Goal: Task Accomplishment & Management: Use online tool/utility

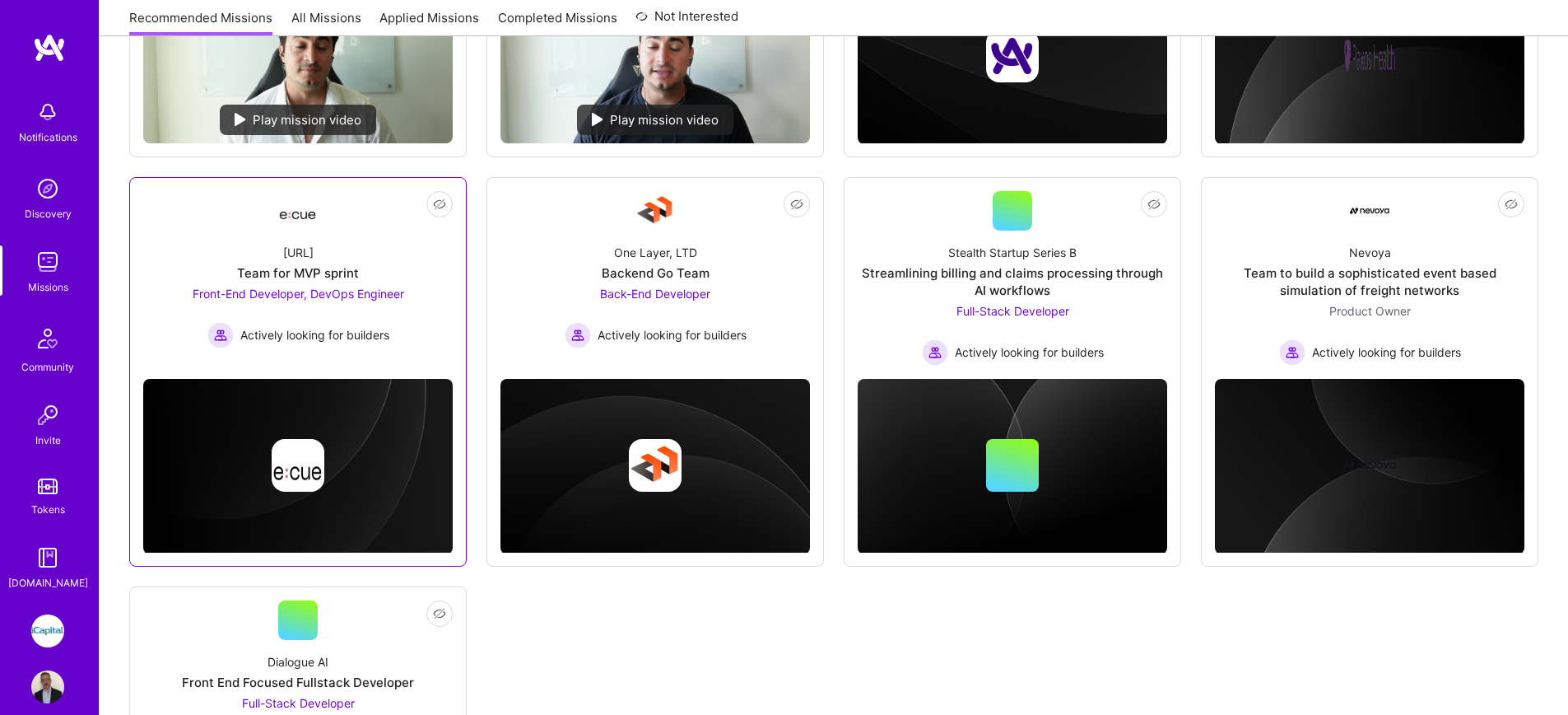
scroll to position [555, 0]
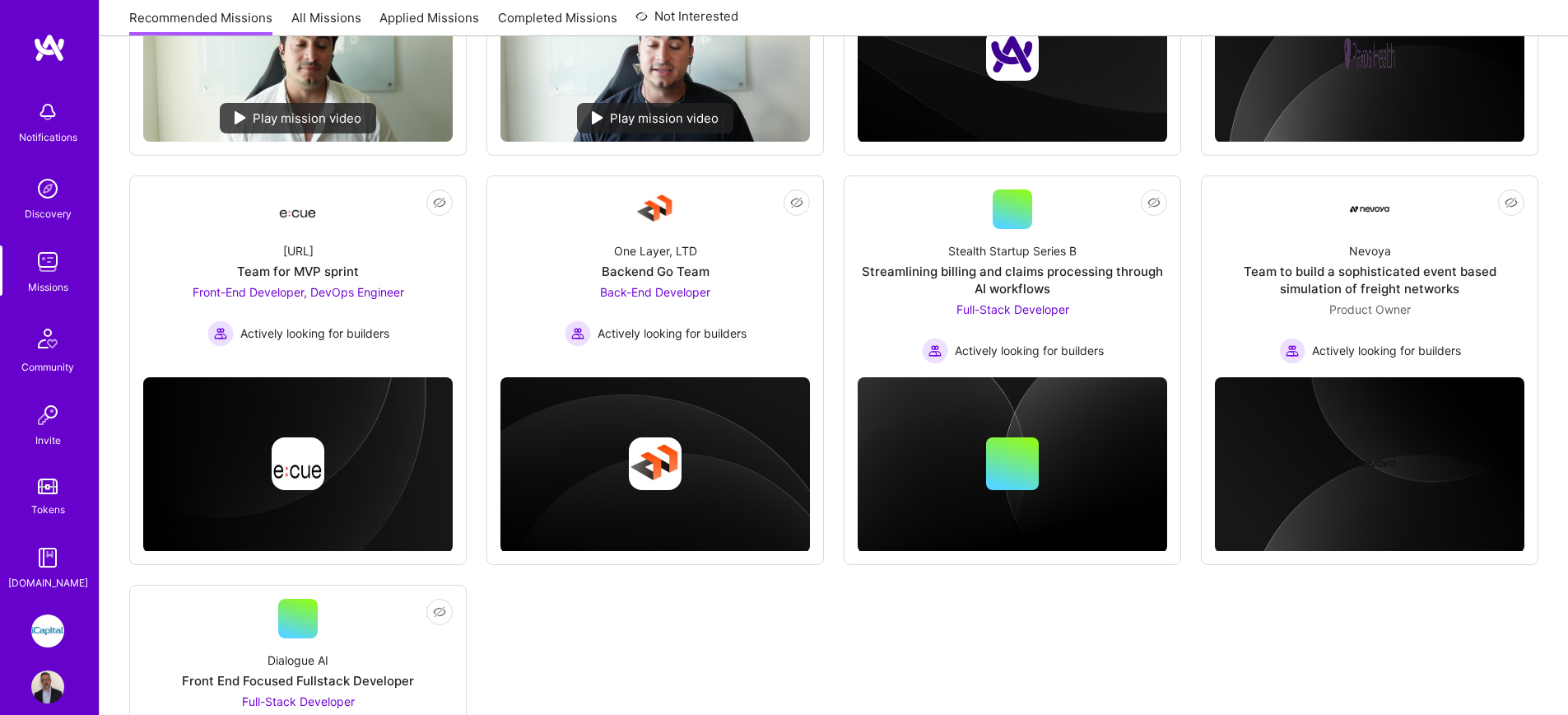
click at [46, 630] on img at bounding box center [47, 631] width 33 height 33
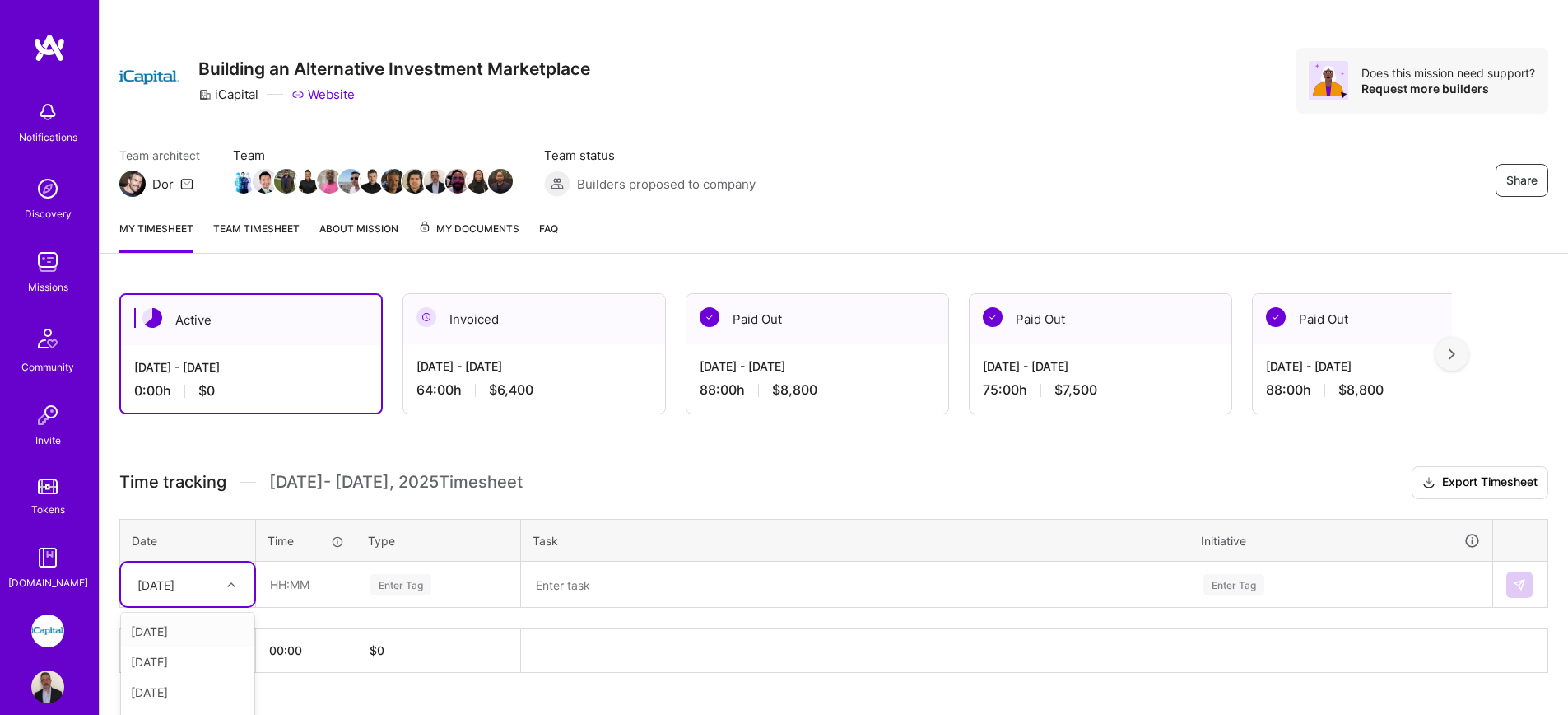
scroll to position [49, 0]
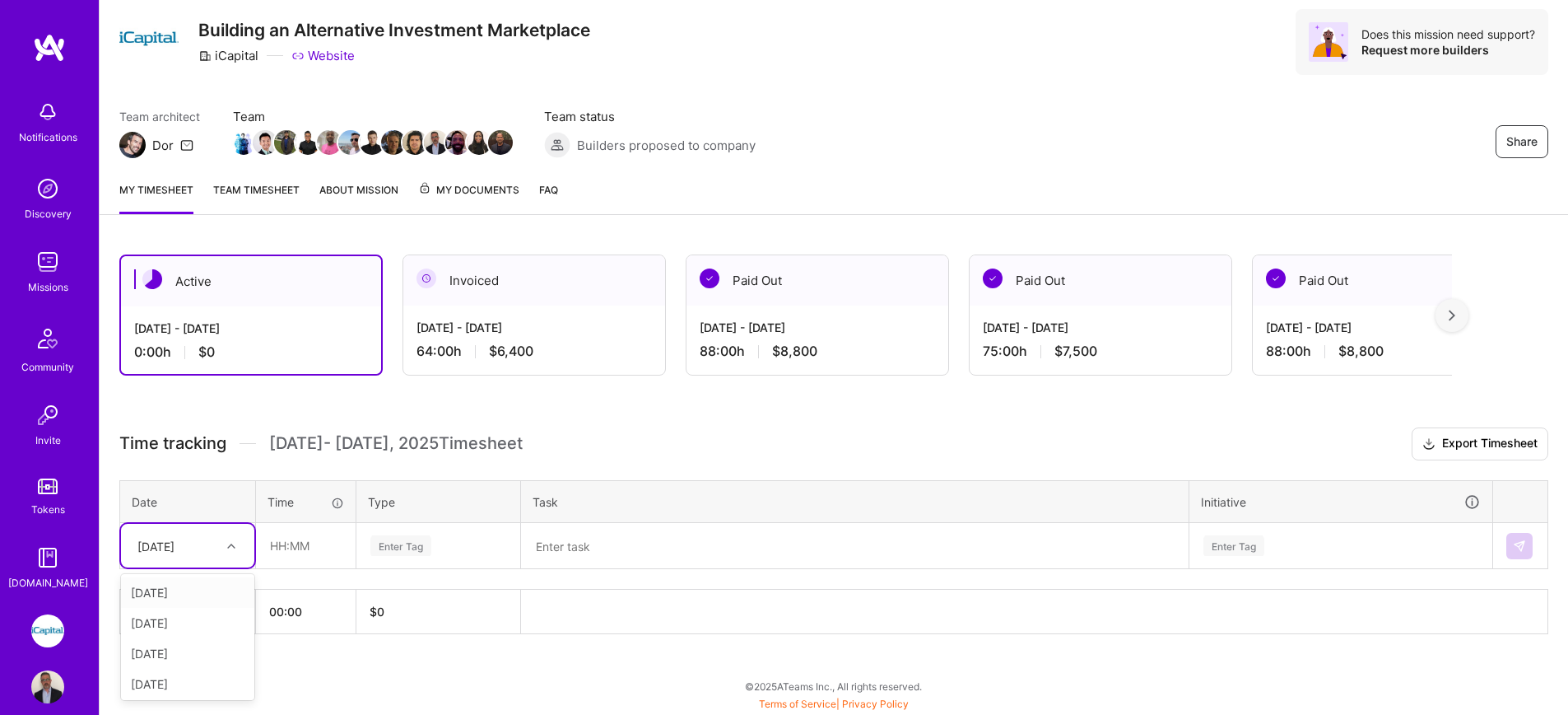
click at [226, 567] on div "option [DATE] focused, 1 of 8. 7 results available. Use Up and Down to choose o…" at bounding box center [187, 545] width 133 height 44
click at [219, 592] on div "[DATE]" at bounding box center [187, 593] width 133 height 31
click at [312, 557] on input "text" at bounding box center [305, 545] width 98 height 44
type input "08:00"
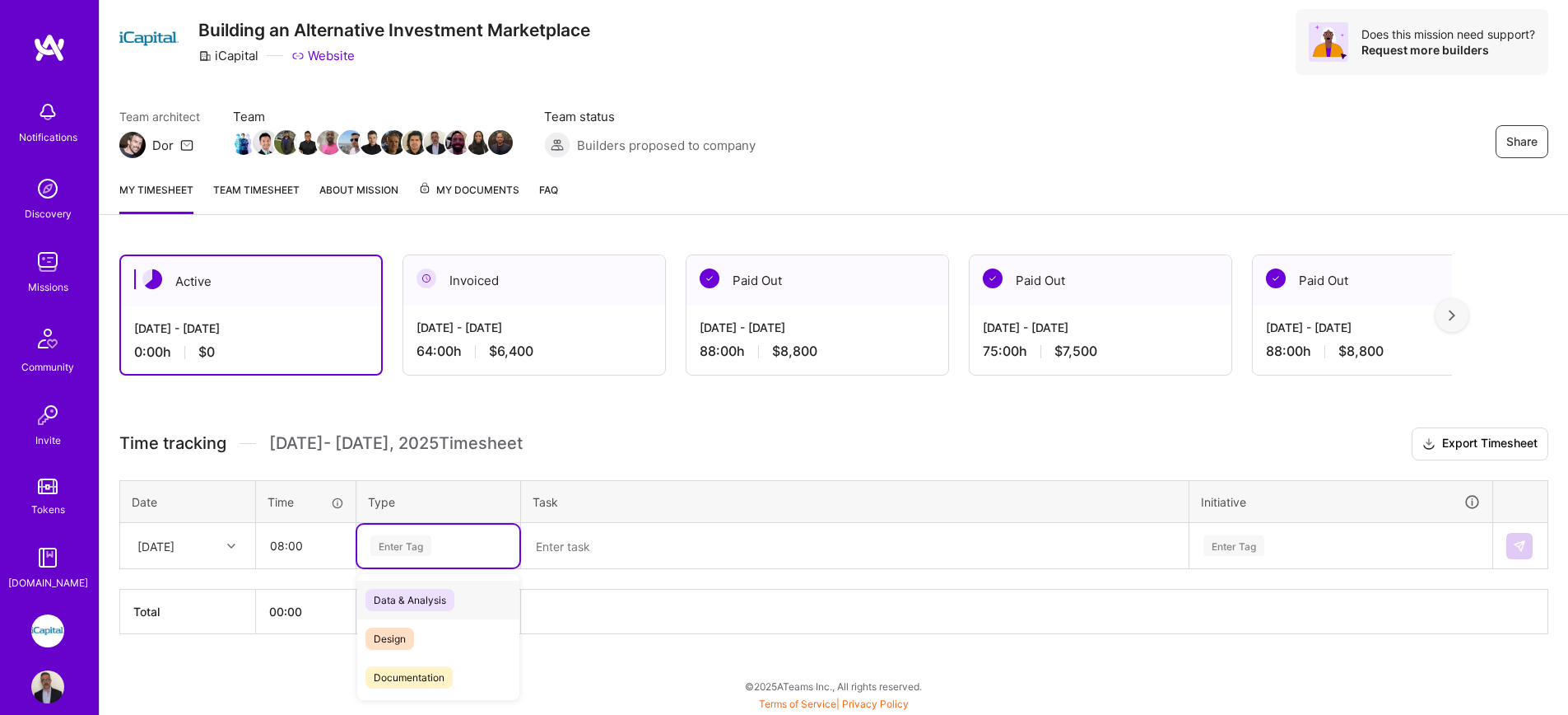
click at [404, 553] on div "Enter Tag" at bounding box center [401, 546] width 61 height 26
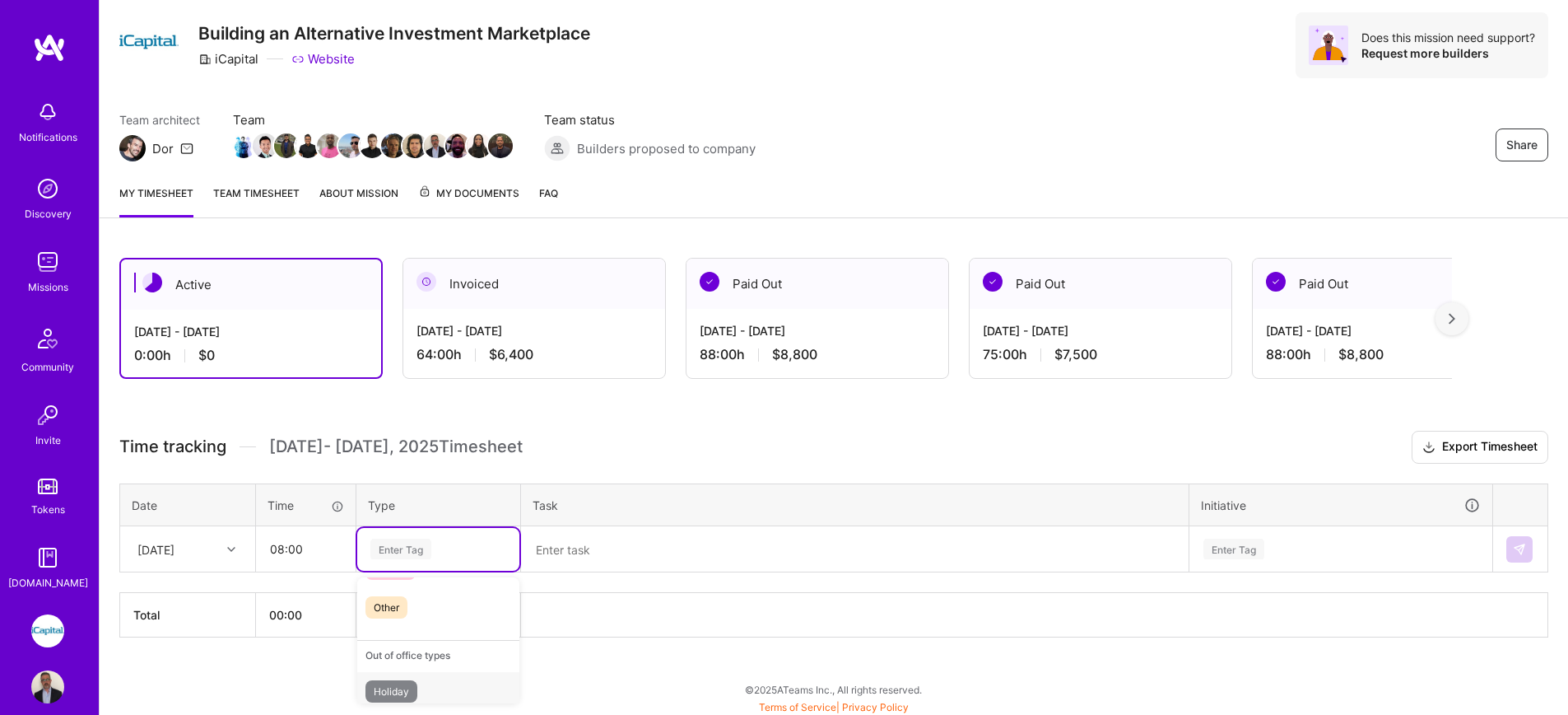
scroll to position [449, 0]
click at [408, 626] on span "Testing" at bounding box center [390, 619] width 51 height 22
click at [577, 558] on textarea at bounding box center [854, 549] width 664 height 43
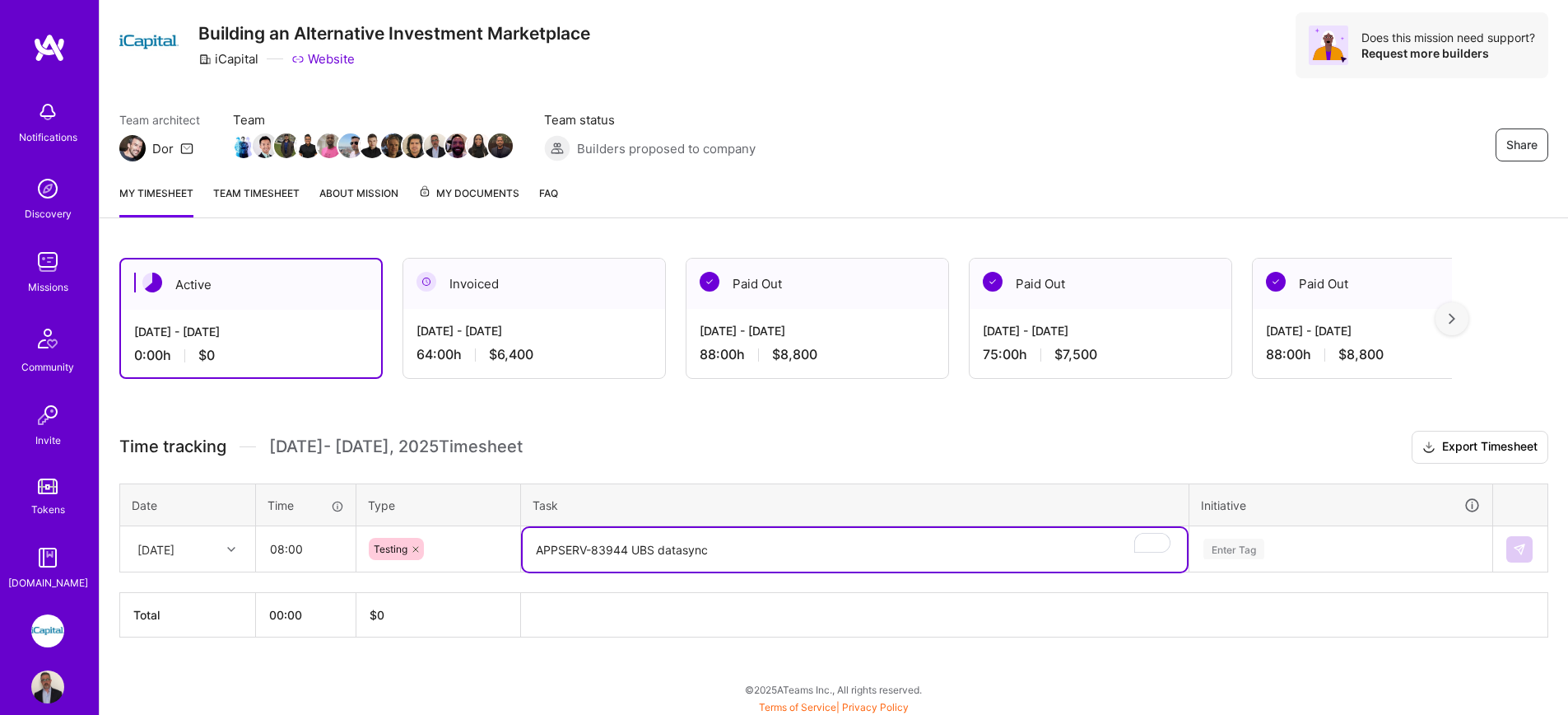
drag, startPoint x: 715, startPoint y: 565, endPoint x: 531, endPoint y: 558, distance: 184.1
click at [531, 560] on textarea "APPSERV-83944 UBS datasync" at bounding box center [854, 549] width 664 height 44
drag, startPoint x: 534, startPoint y: 553, endPoint x: 739, endPoint y: 543, distance: 205.2
click at [739, 543] on textarea "APPSERV-83944 UBS datasync" at bounding box center [854, 549] width 664 height 44
type textarea "APPSERV-83944 UBS datasync"
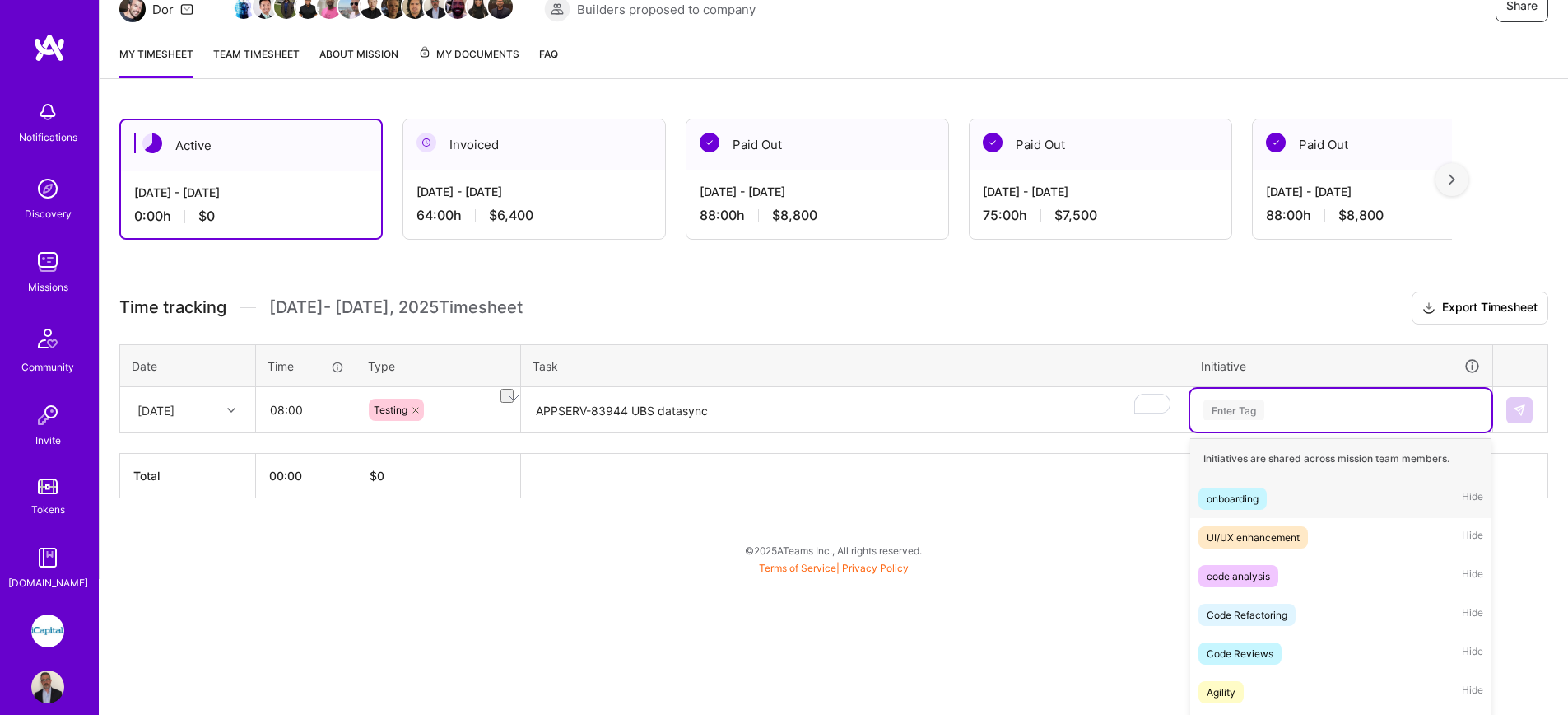
click at [1401, 432] on div "option onboarding focused, 1 of 75. 75 results available. Use Up and Down to ch…" at bounding box center [1340, 410] width 301 height 43
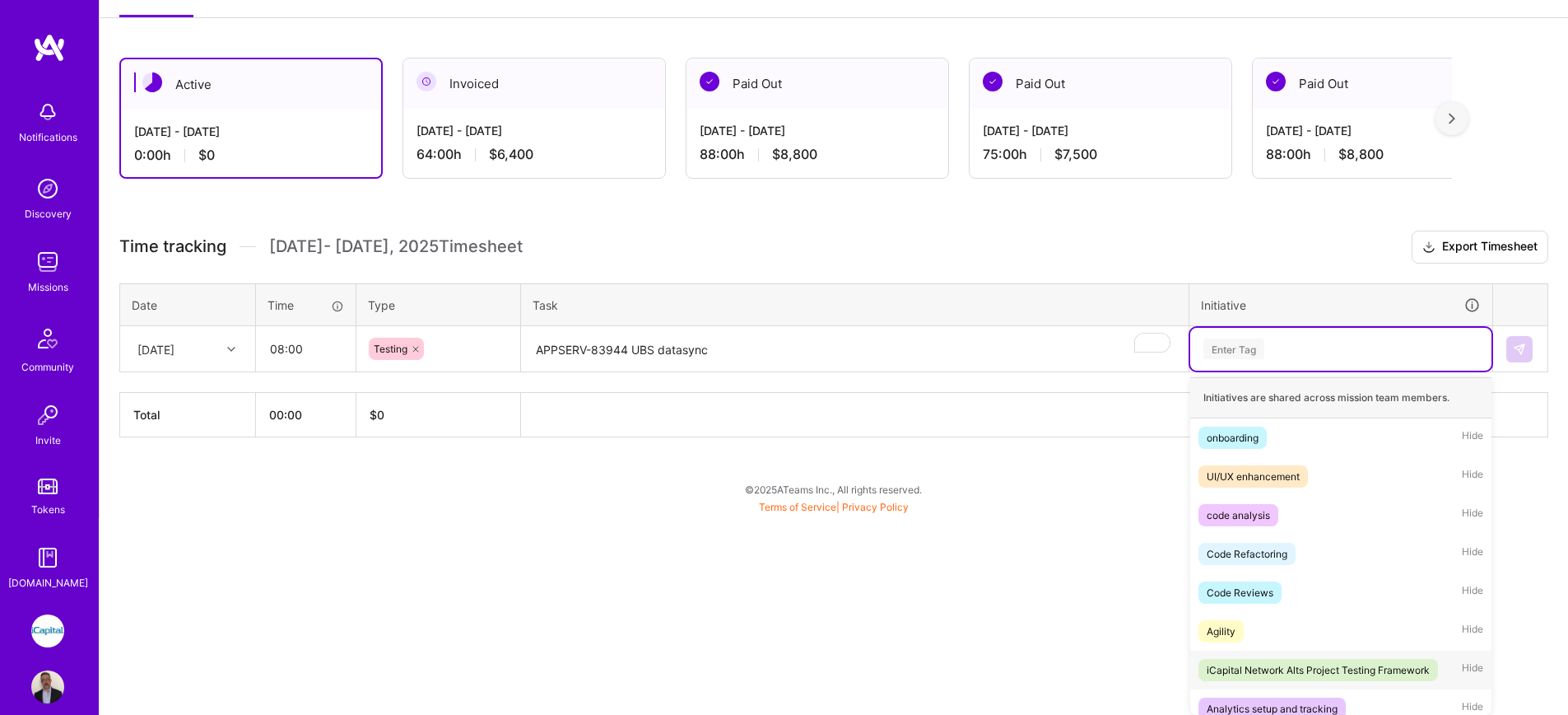
click at [1376, 663] on div "iCapital Network Alts Project Testing Framework" at bounding box center [1318, 670] width 223 height 17
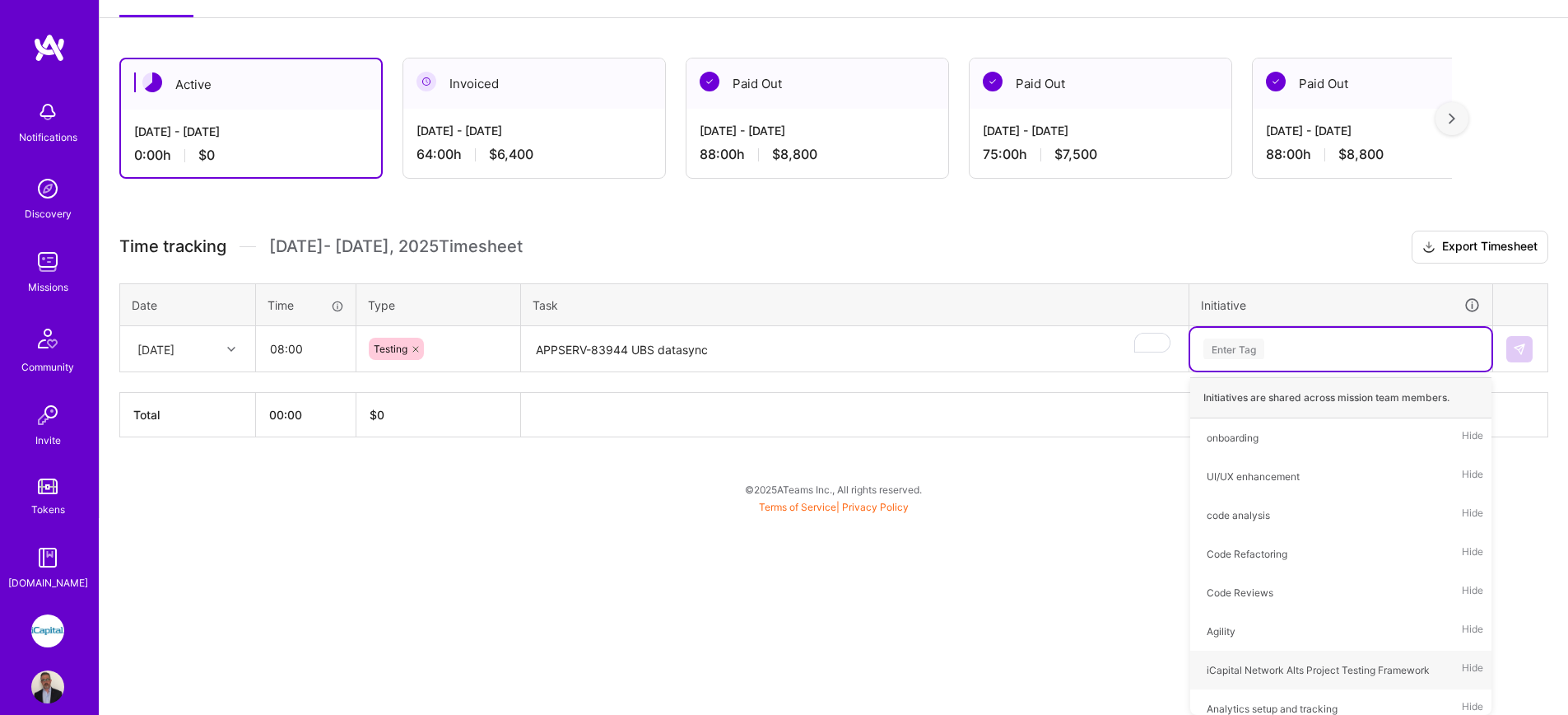
scroll to position [49, 0]
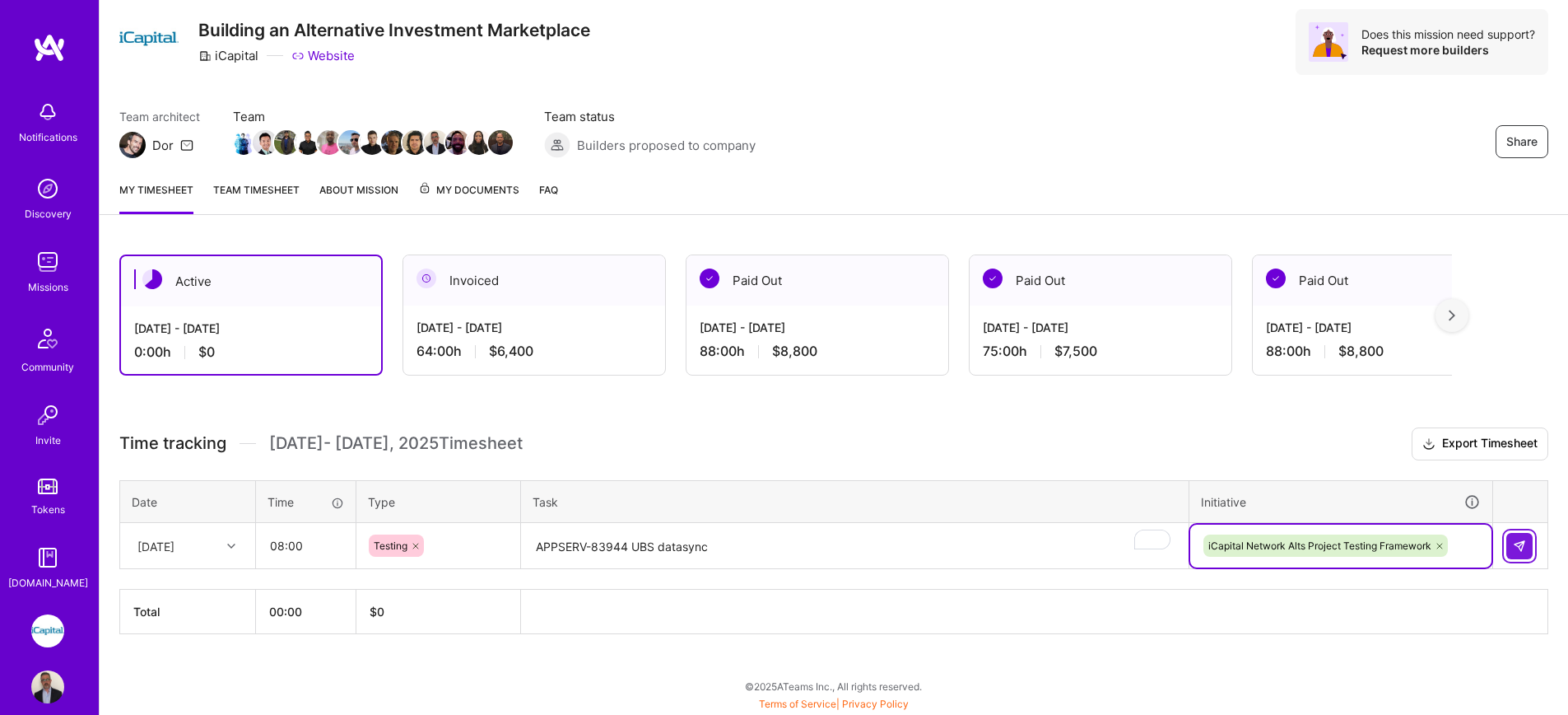
click at [1526, 539] on button at bounding box center [1519, 546] width 27 height 27
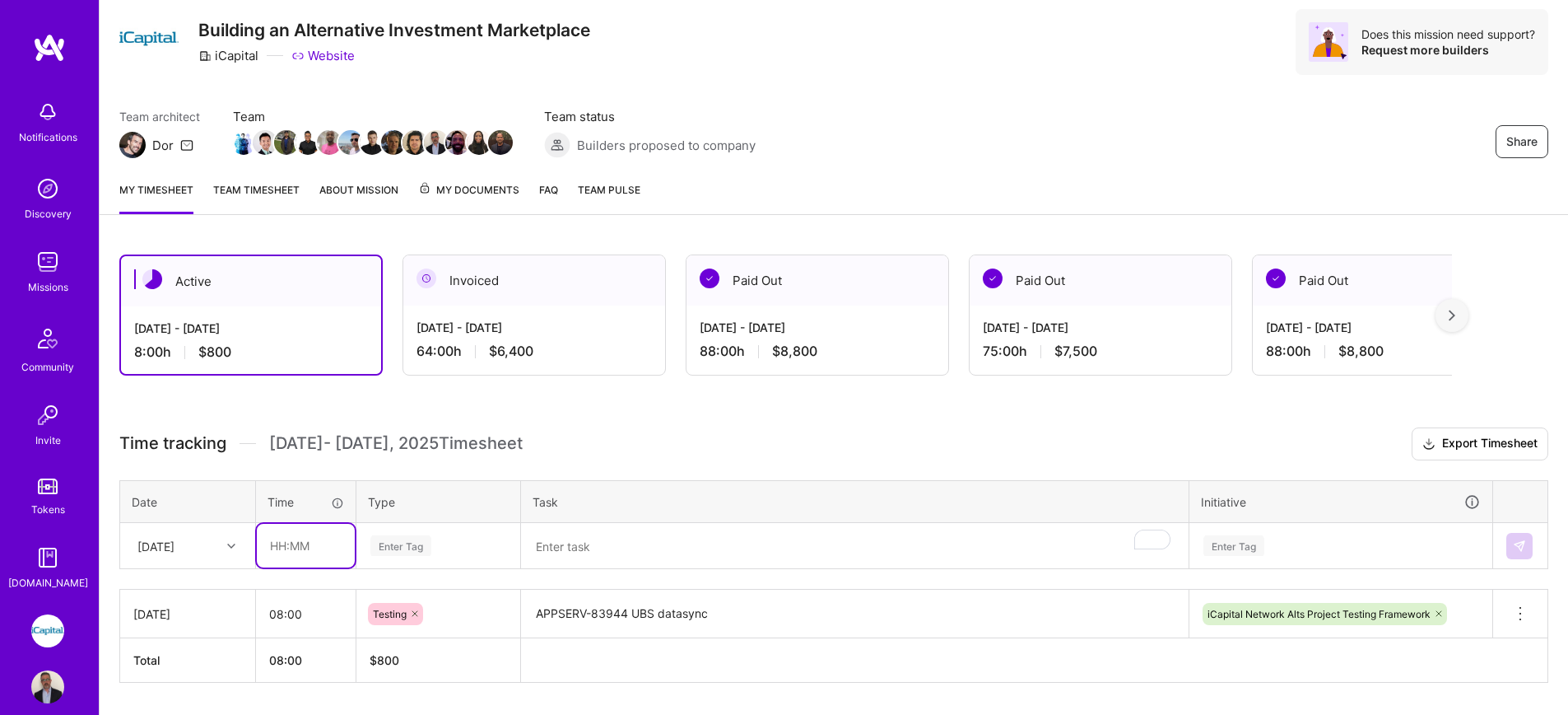
click at [279, 554] on input "text" at bounding box center [305, 545] width 98 height 44
type input "08:00"
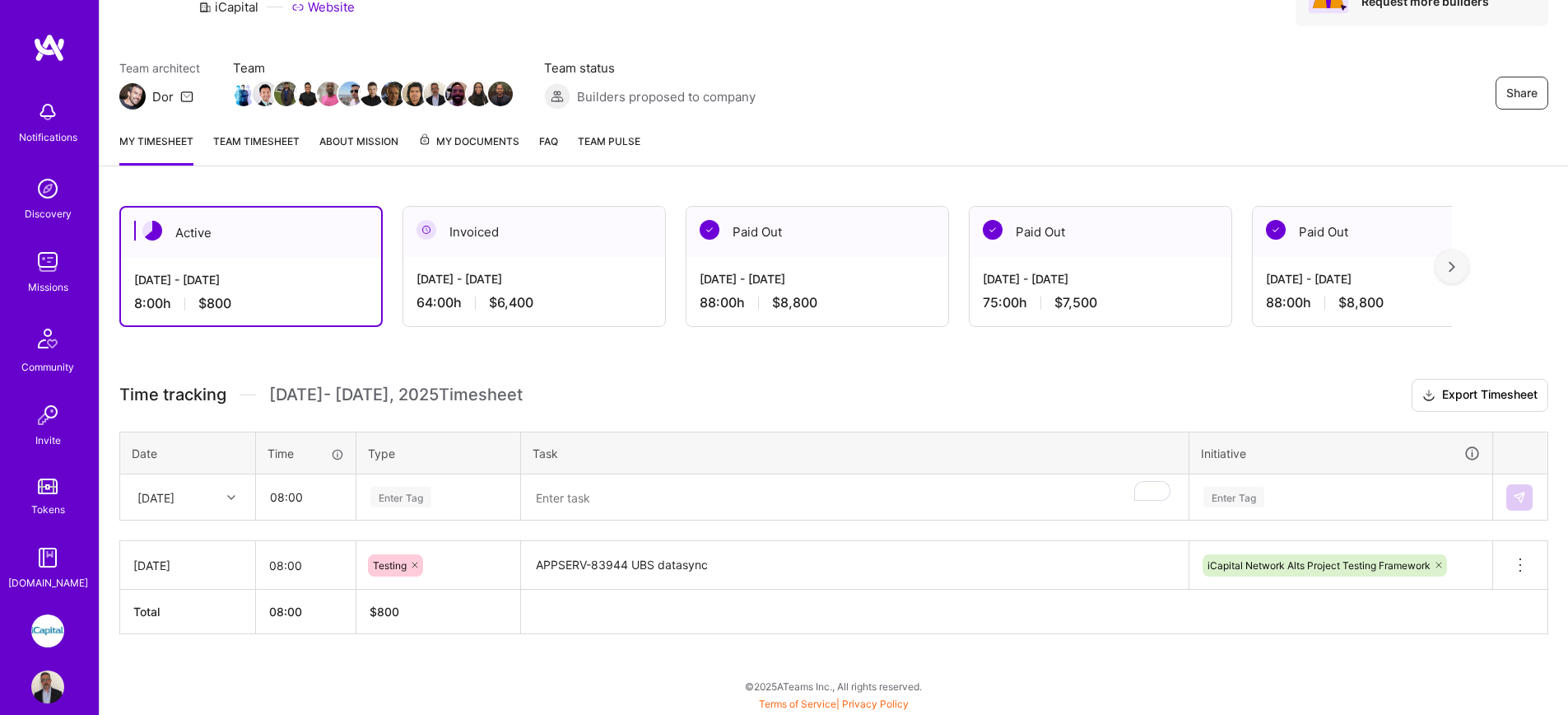
click at [140, 519] on div "[DATE]" at bounding box center [187, 497] width 133 height 44
click at [173, 551] on div "[DATE]" at bounding box center [187, 544] width 133 height 31
click at [384, 496] on div "Enter Tag" at bounding box center [401, 497] width 61 height 26
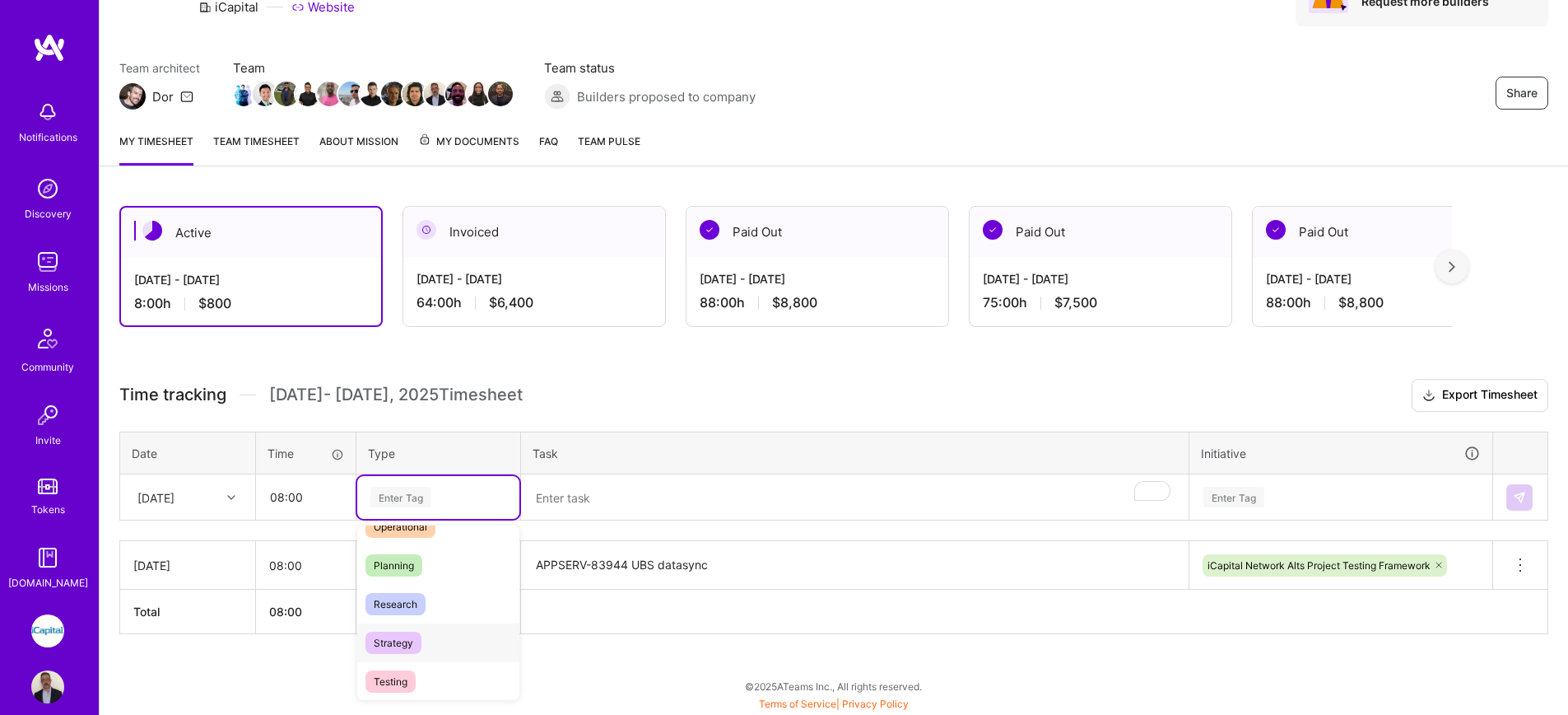
scroll to position [336, 0]
click at [412, 681] on span "Testing" at bounding box center [390, 680] width 51 height 22
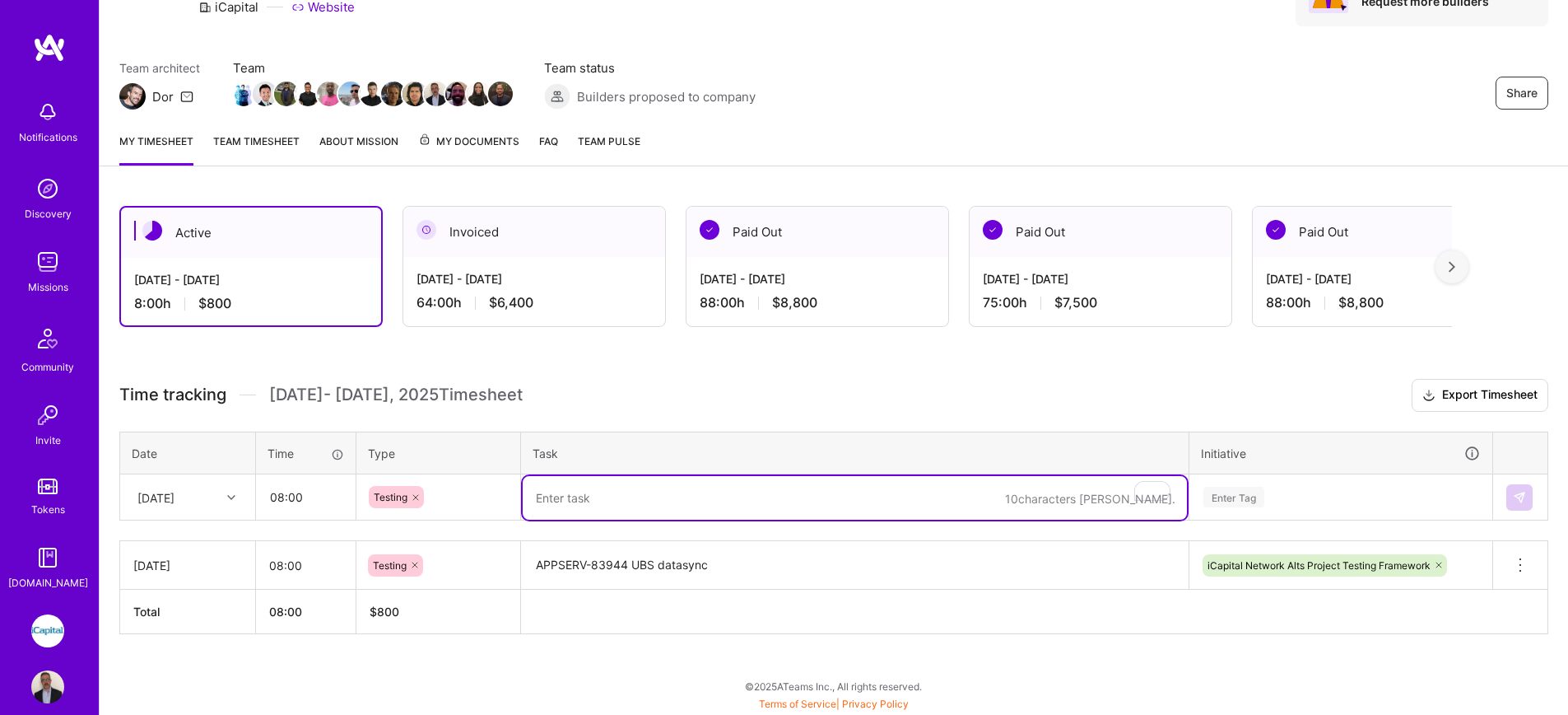
click at [570, 505] on textarea "To enrich screen reader interactions, please activate Accessibility in Grammarl…" at bounding box center [854, 498] width 664 height 44
paste textarea "APPSERV-83944 UBS datasync"
type textarea "APPSERV-83944 UBS datasync"
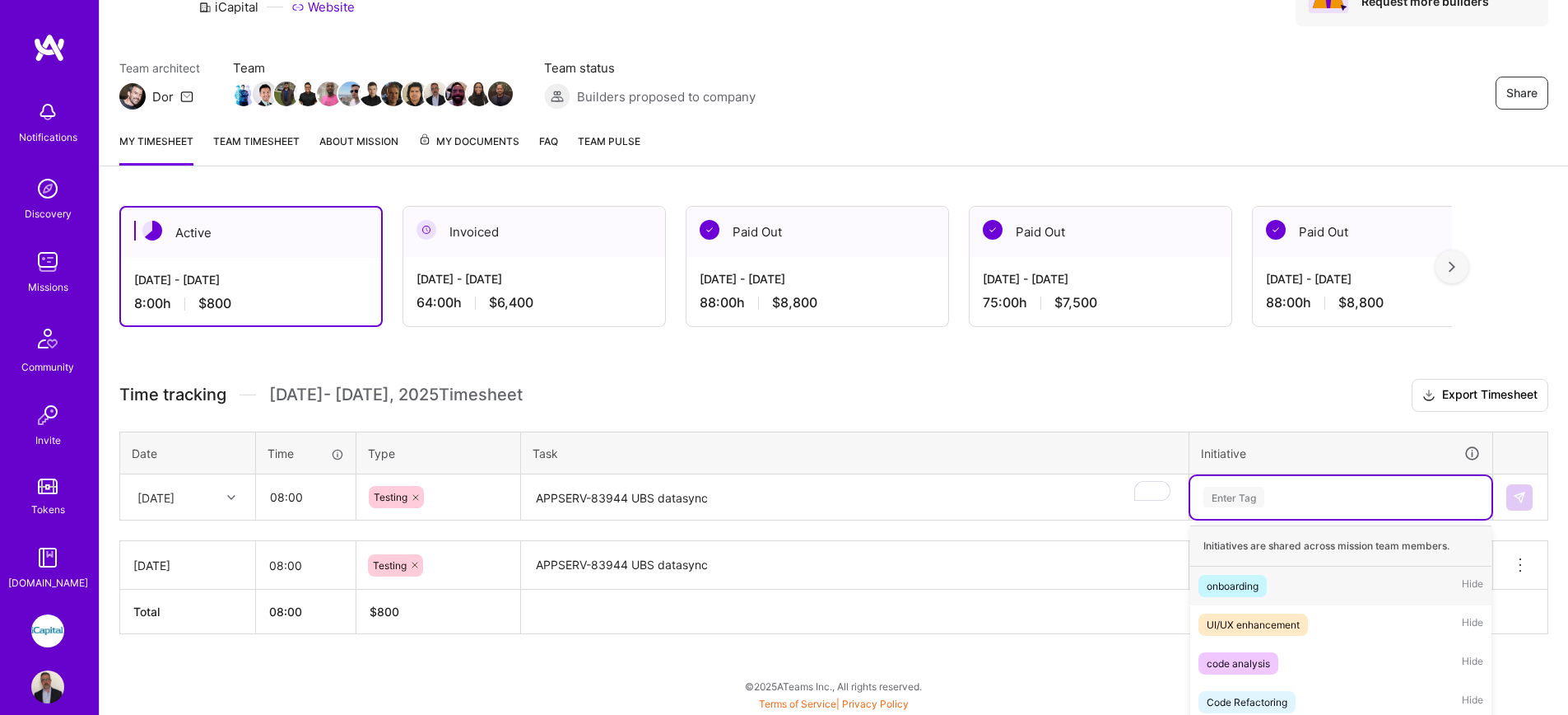
scroll to position [245, 0]
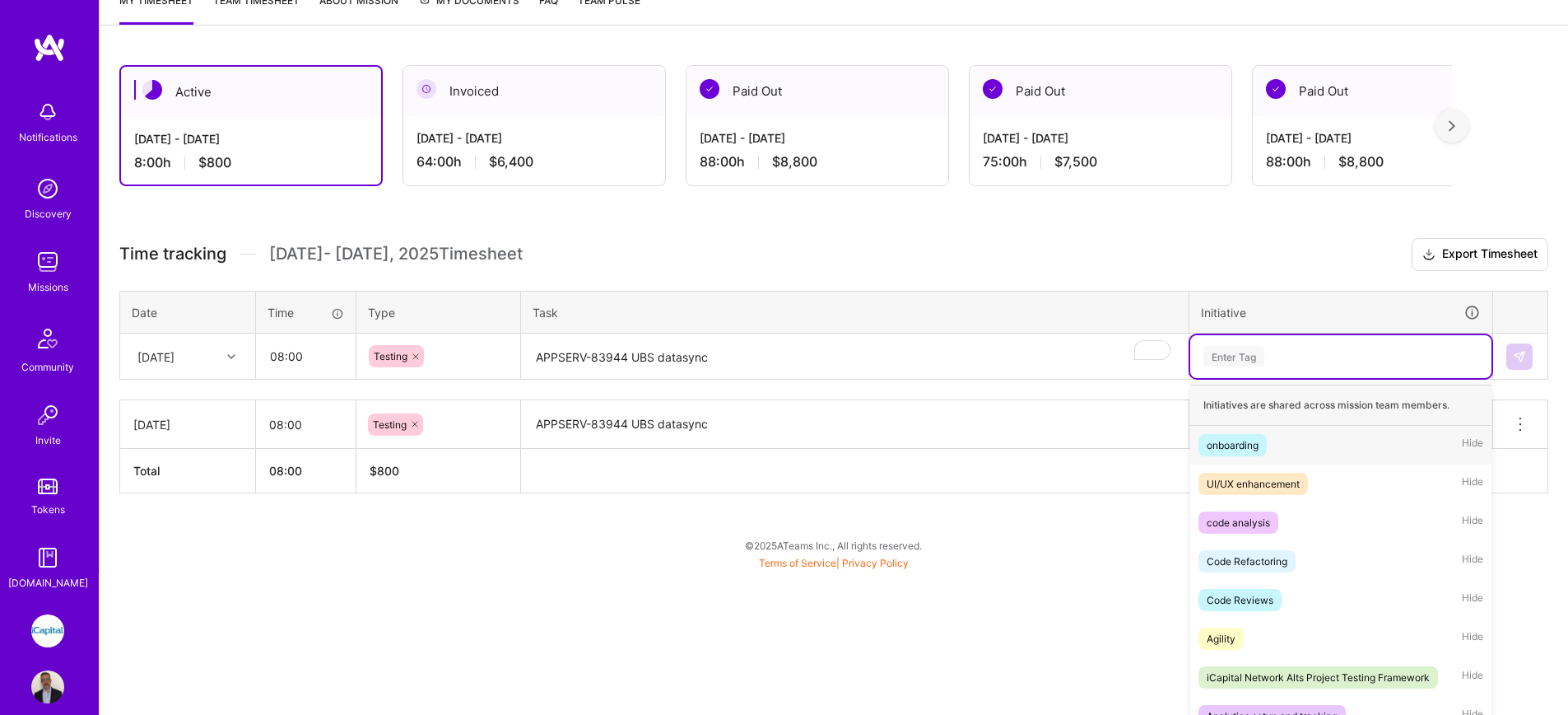
click at [1251, 378] on div "option iCapital Network Alts Project Testing Framework, selected. option onboar…" at bounding box center [1340, 357] width 301 height 43
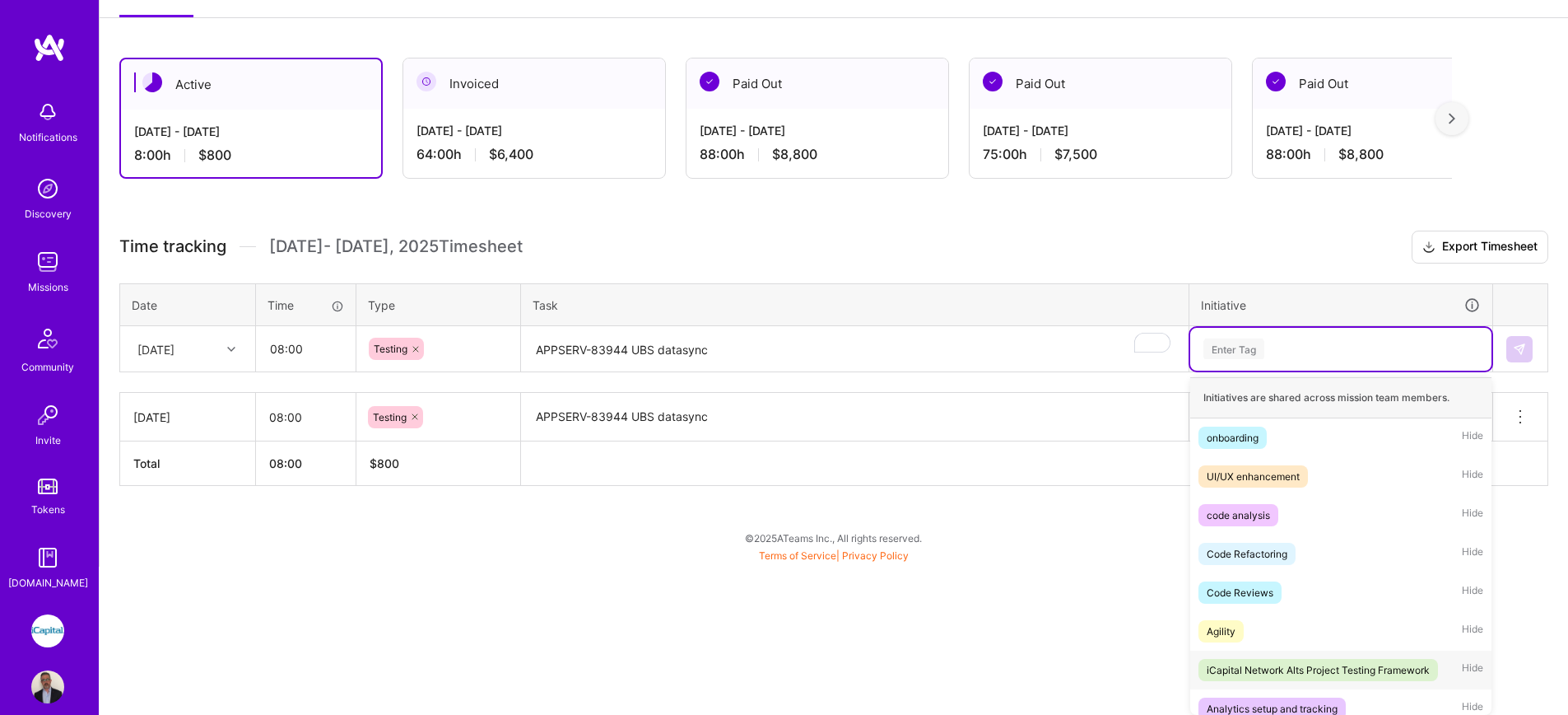
click at [1324, 673] on div "iCapital Network Alts Project Testing Framework" at bounding box center [1318, 670] width 223 height 17
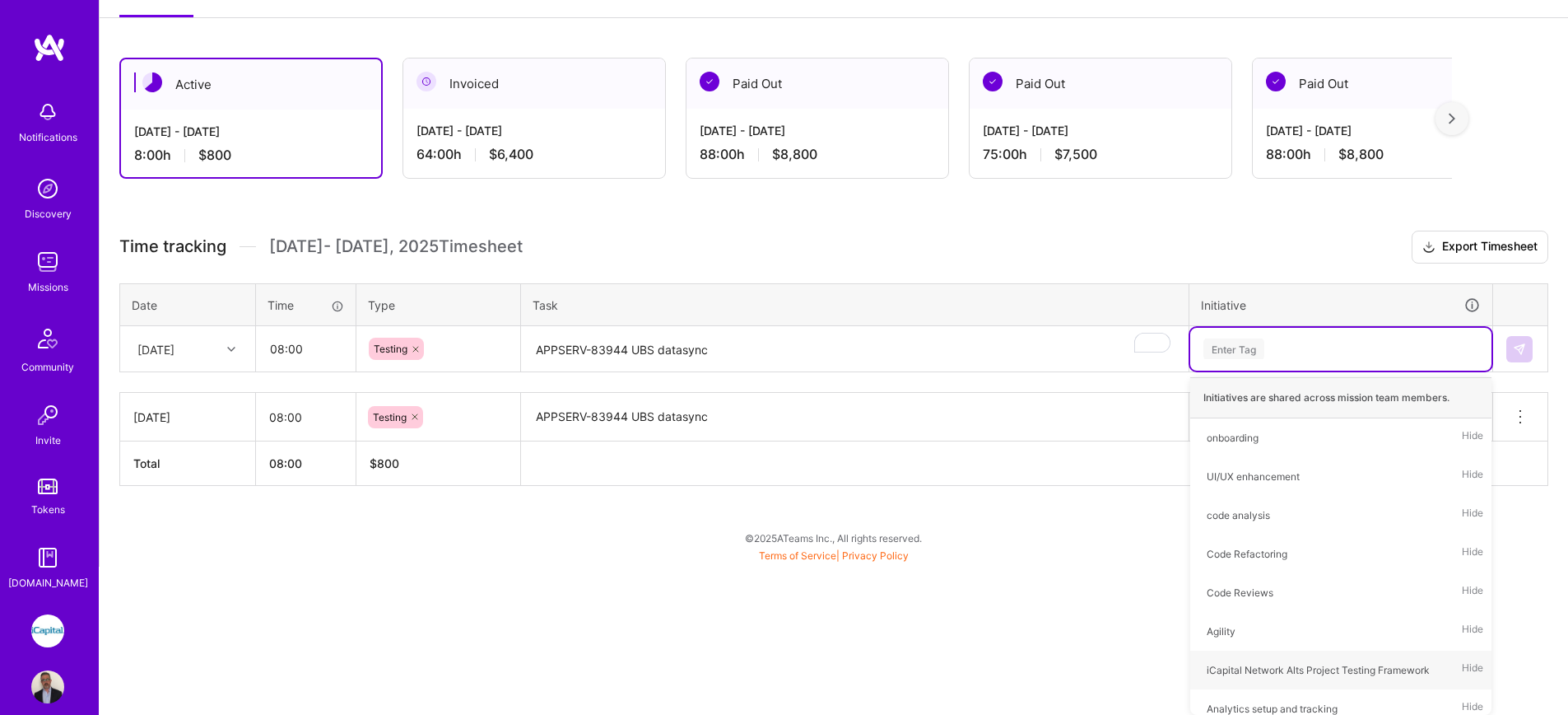
scroll to position [97, 0]
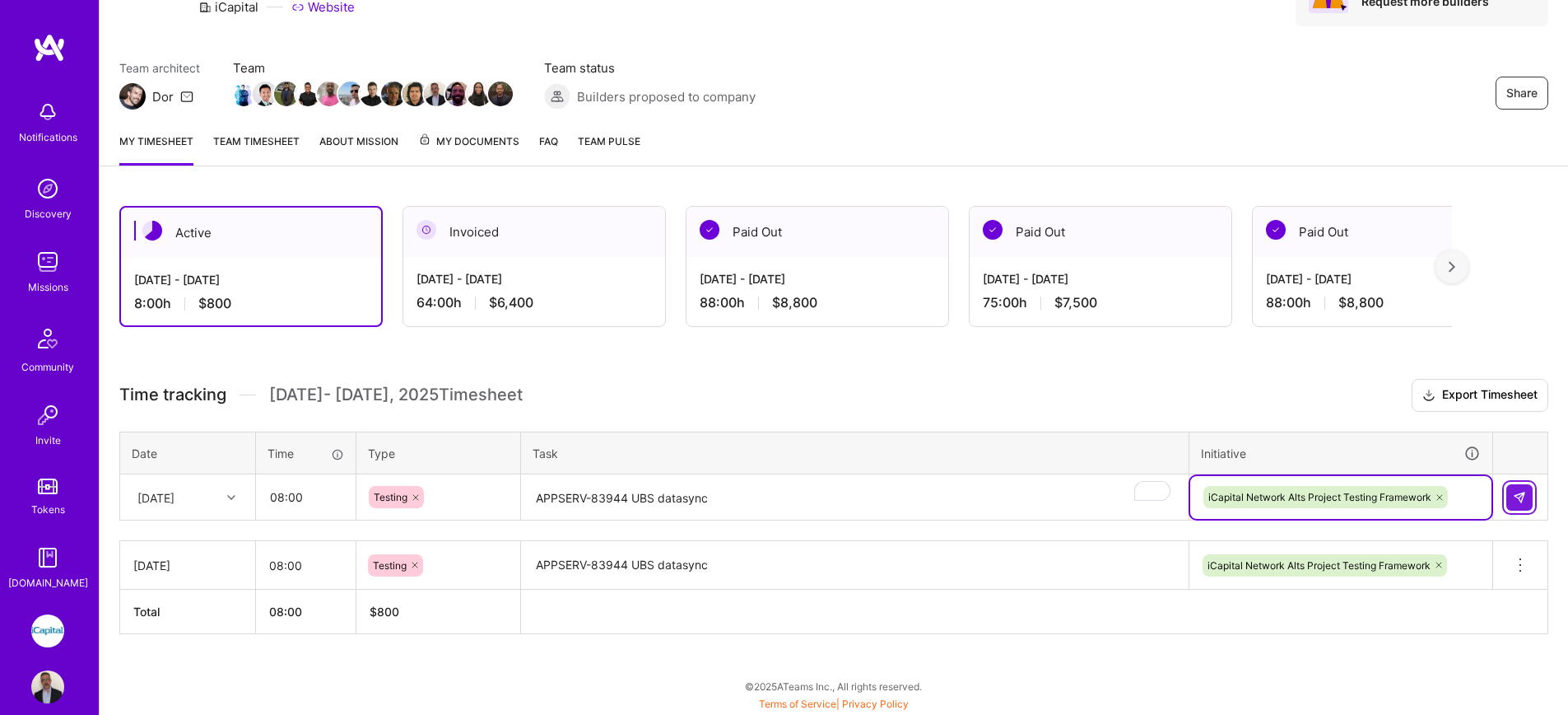
click at [1521, 496] on img at bounding box center [1519, 497] width 13 height 13
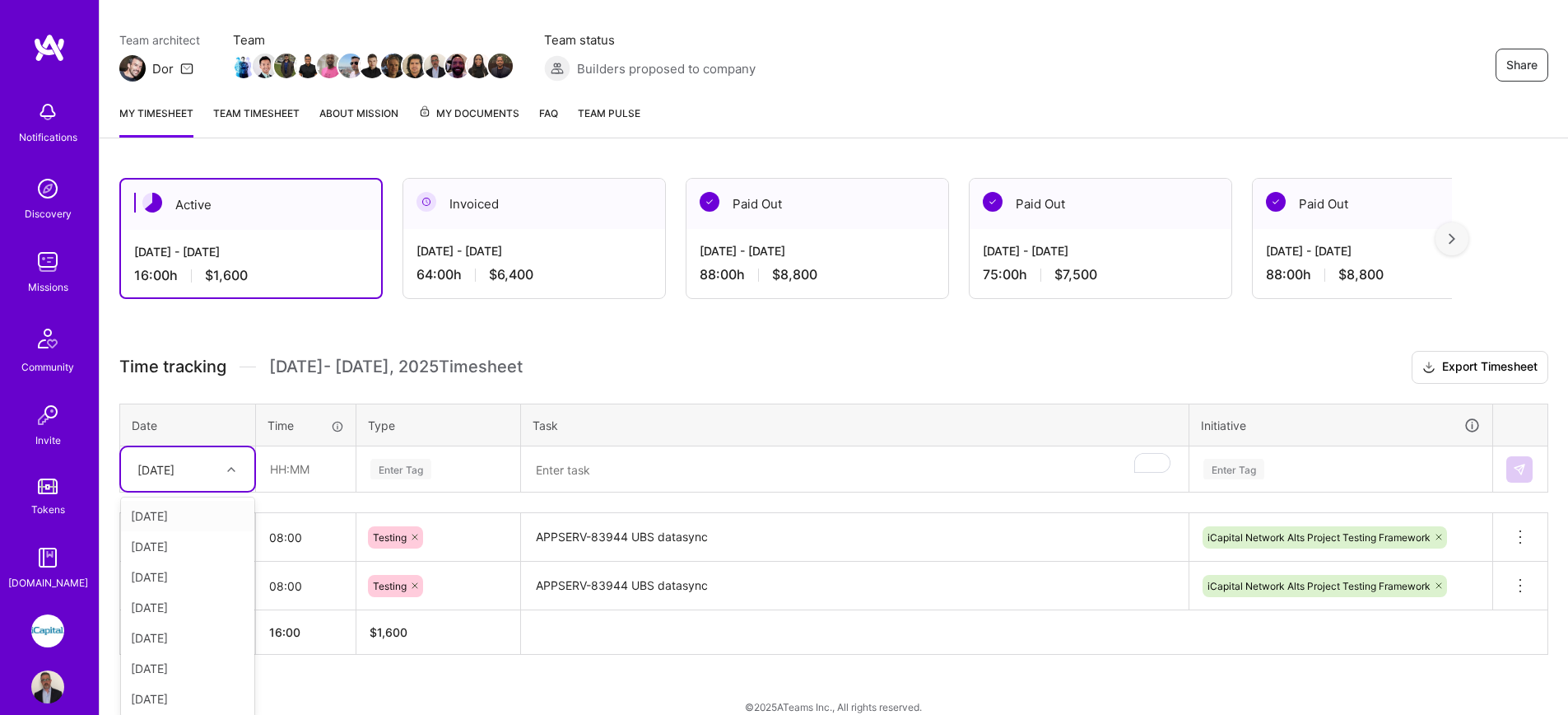
scroll to position [134, 0]
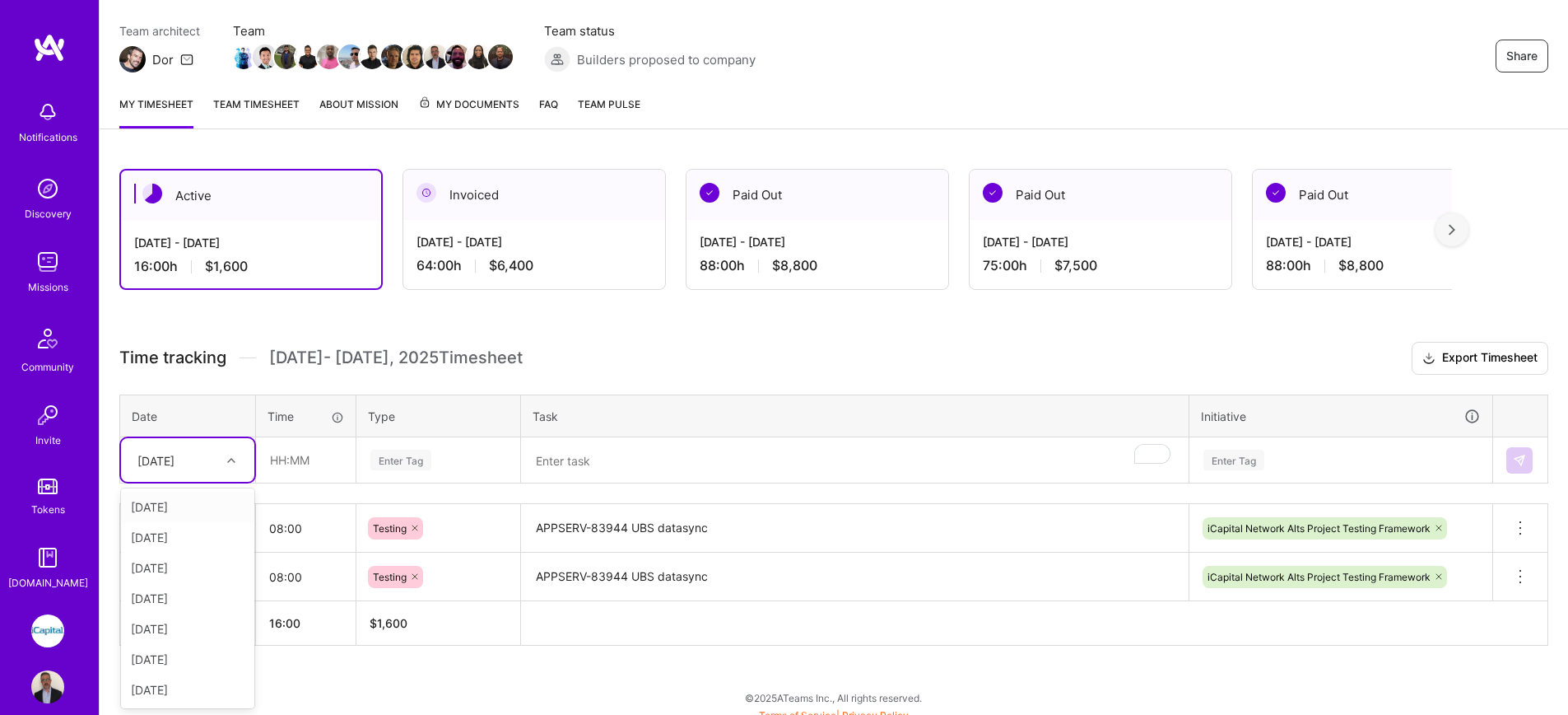
click at [193, 482] on div "option [DATE], selected. option [DATE] focused, 1 of 8. 7 results available. Us…" at bounding box center [187, 459] width 133 height 44
click at [178, 541] on div "[DATE]" at bounding box center [187, 537] width 133 height 31
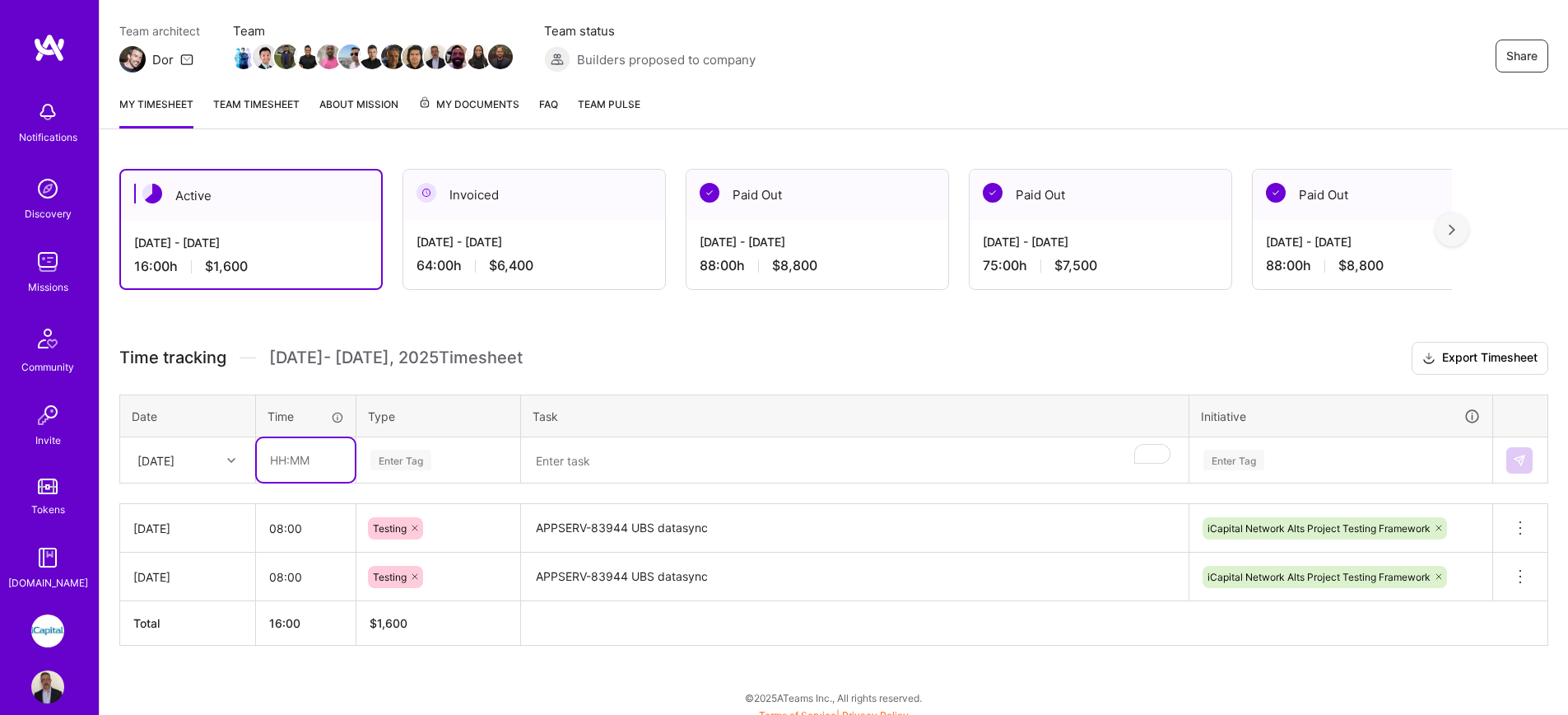
click at [289, 460] on input "text" at bounding box center [305, 459] width 98 height 44
type input "08:00"
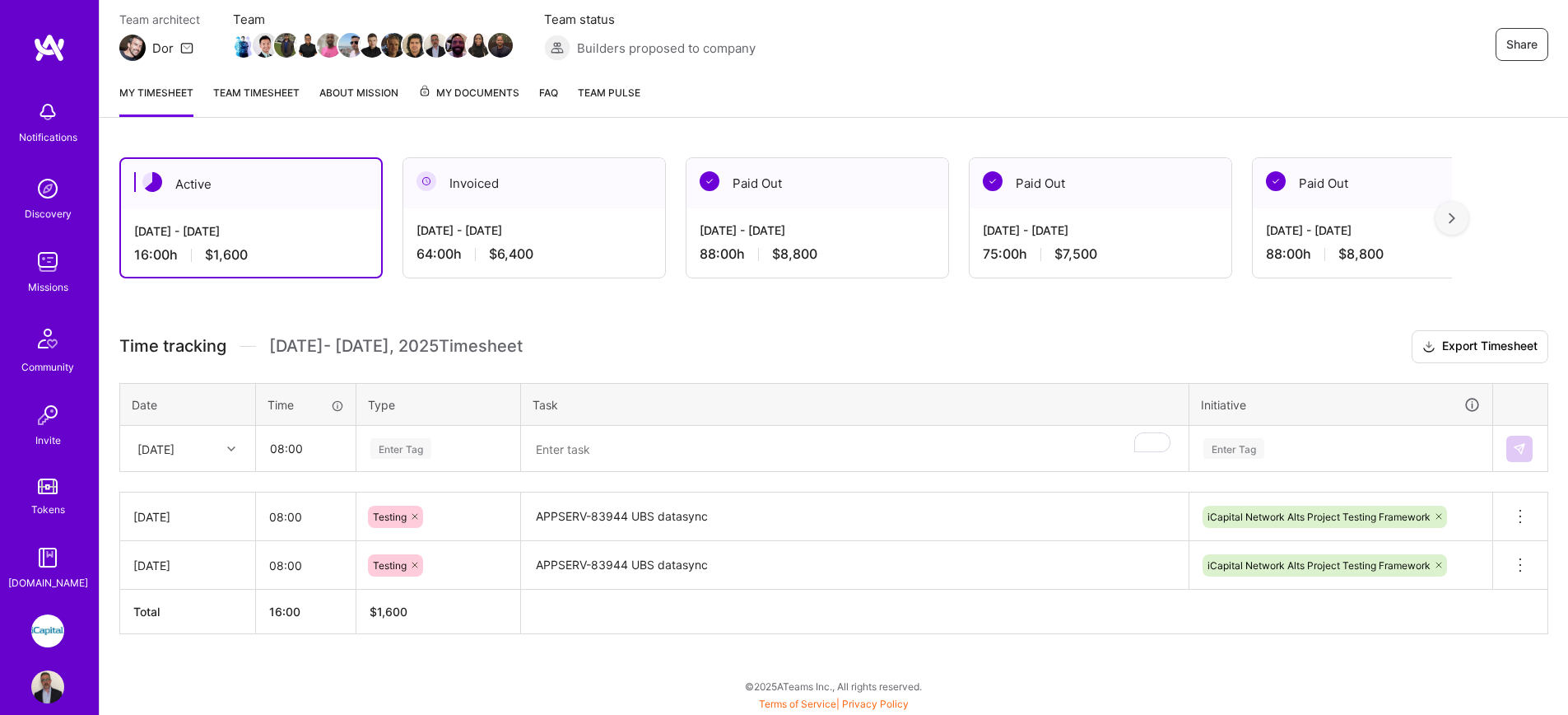
click at [431, 466] on div "Enter Tag" at bounding box center [437, 449] width 162 height 43
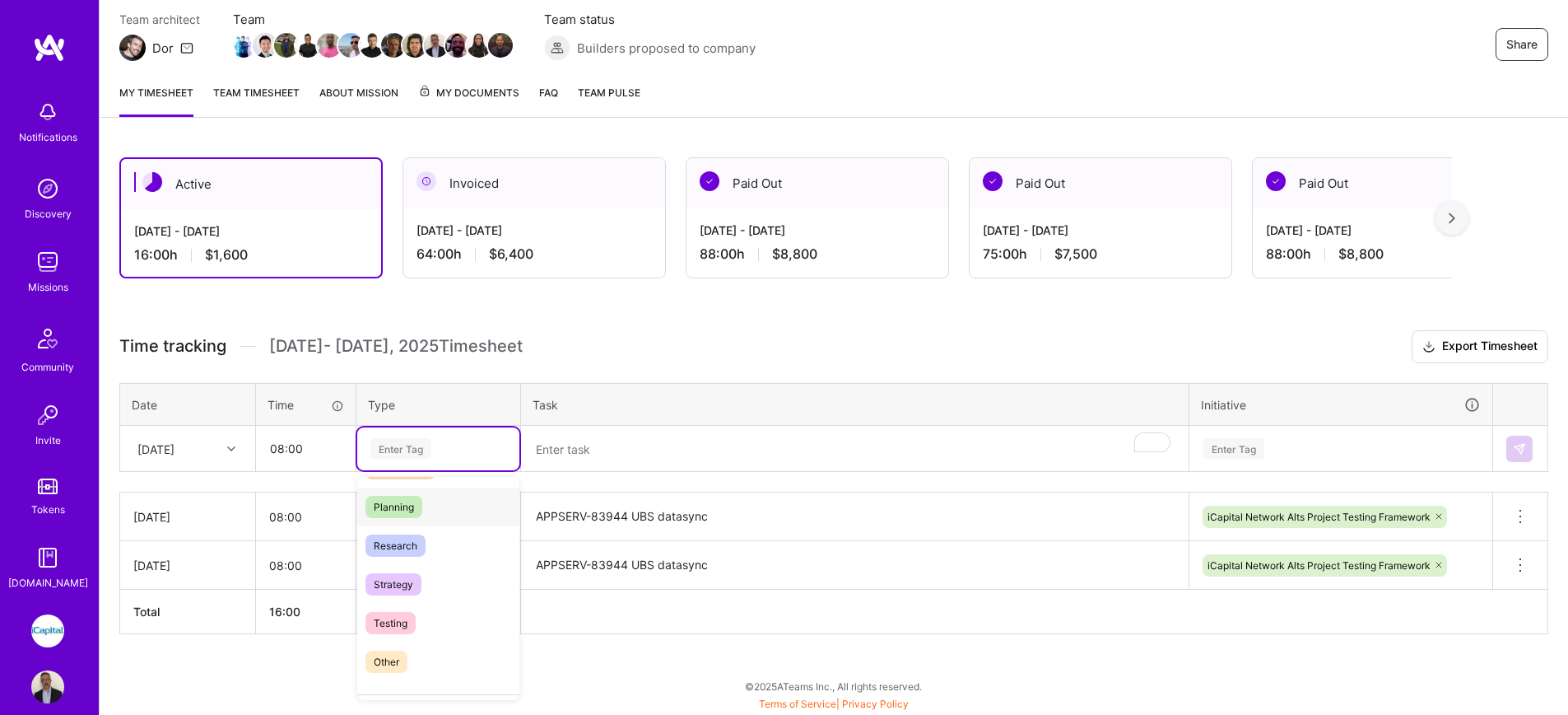
scroll to position [439, 0]
click at [396, 525] on span "Testing" at bounding box center [390, 529] width 51 height 22
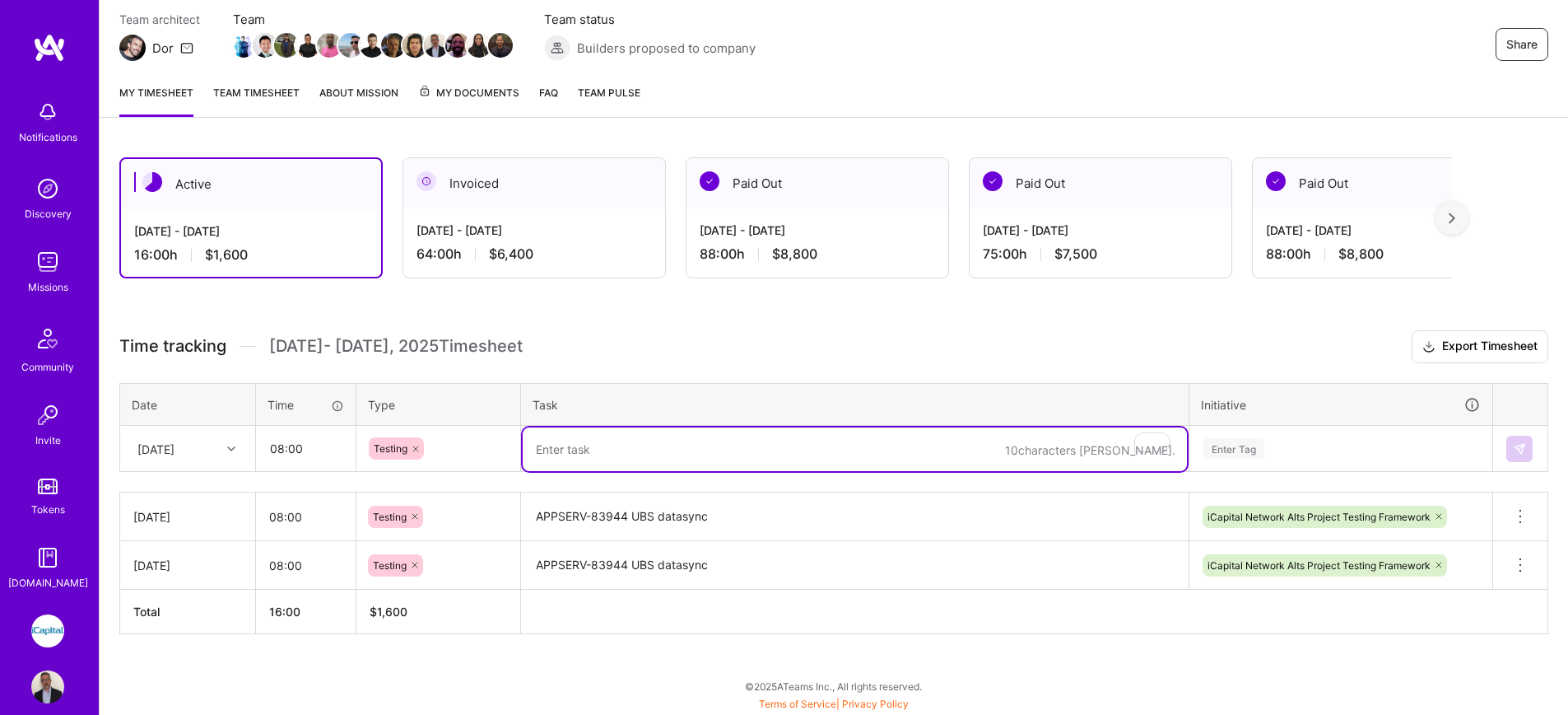
click at [570, 457] on textarea "To enrich screen reader interactions, please activate Accessibility in Grammarl…" at bounding box center [854, 449] width 664 height 44
paste textarea "APPSERV-83944 UBS datasync"
drag, startPoint x: 600, startPoint y: 455, endPoint x: 627, endPoint y: 455, distance: 27.0
click at [627, 455] on textarea "APPSERV-83944 UBS datasync" at bounding box center [854, 449] width 664 height 44
drag, startPoint x: 629, startPoint y: 452, endPoint x: 714, endPoint y: 445, distance: 85.3
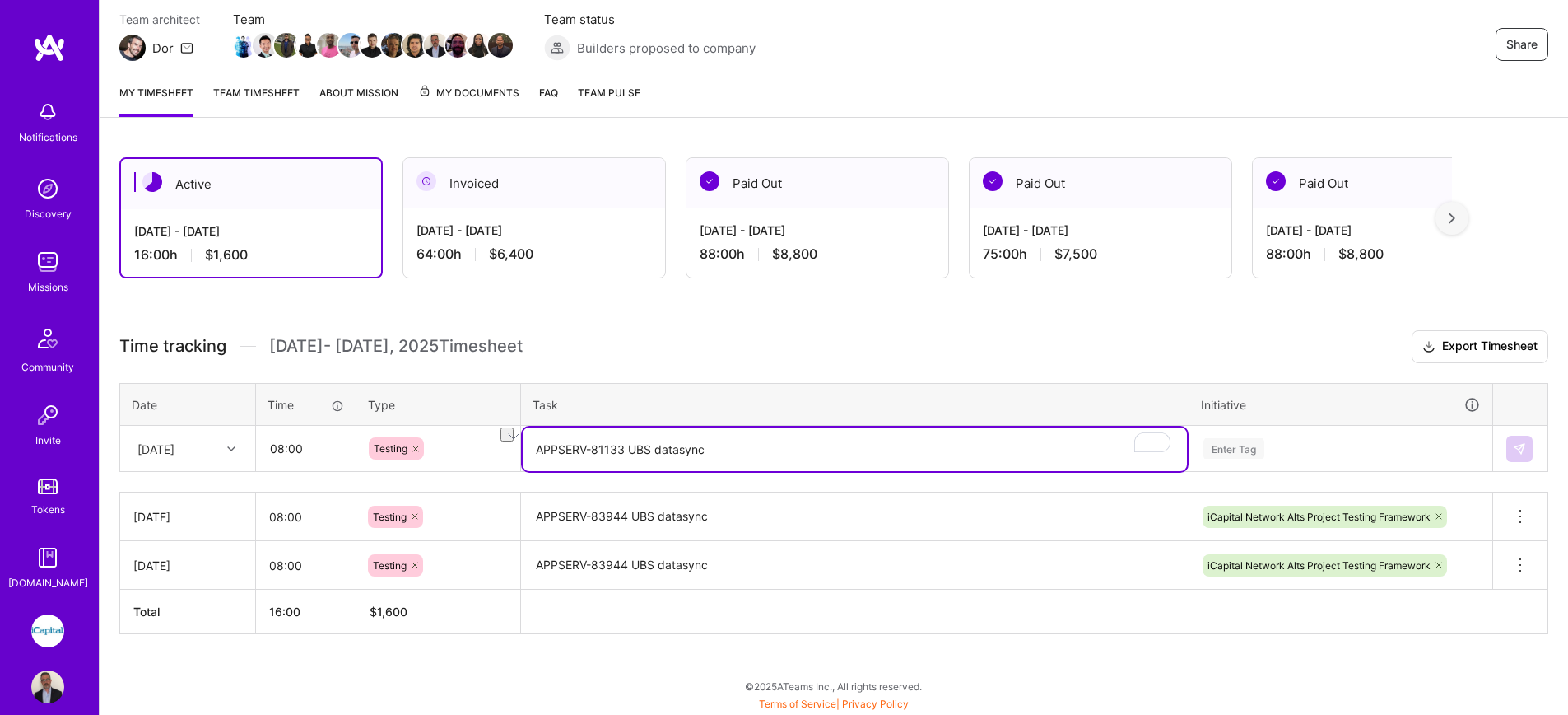
click at [714, 445] on textarea "APPSERV-81133 UBS datasync" at bounding box center [854, 449] width 664 height 44
type textarea "APPSERV-81133 IEQ Datasync"
click at [1281, 449] on div "Enter Tag" at bounding box center [1340, 449] width 301 height 43
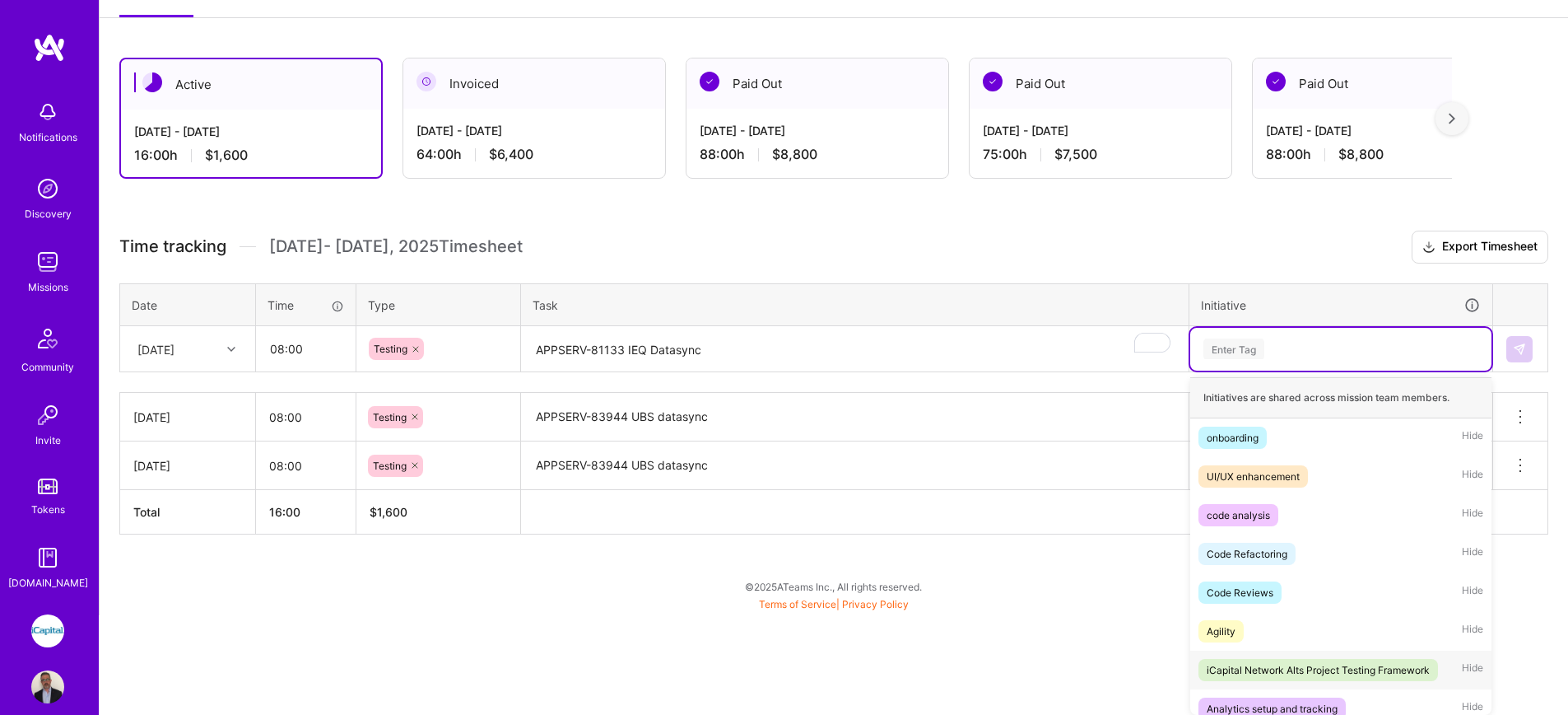
click at [1292, 674] on div "iCapital Network Alts Project Testing Framework" at bounding box center [1318, 670] width 223 height 17
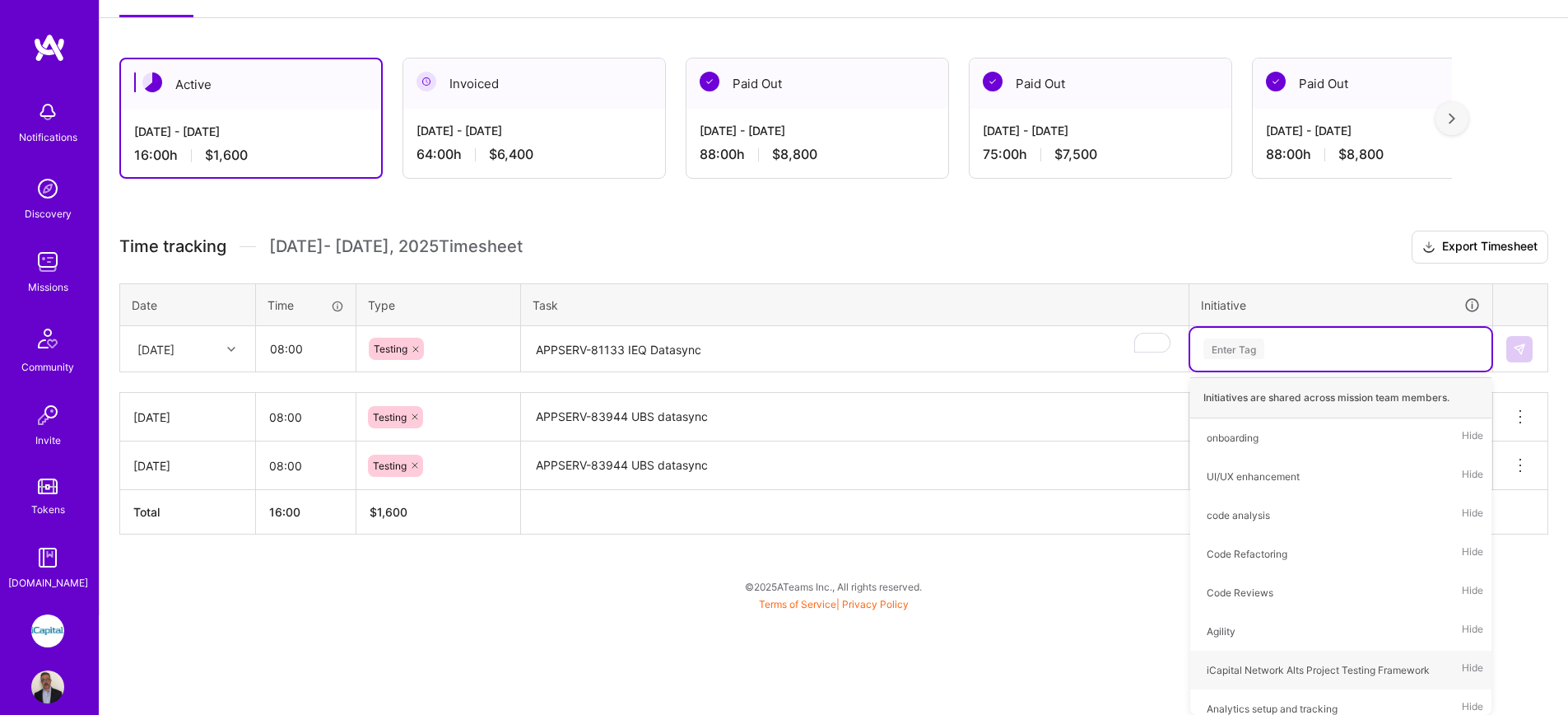
scroll to position [146, 0]
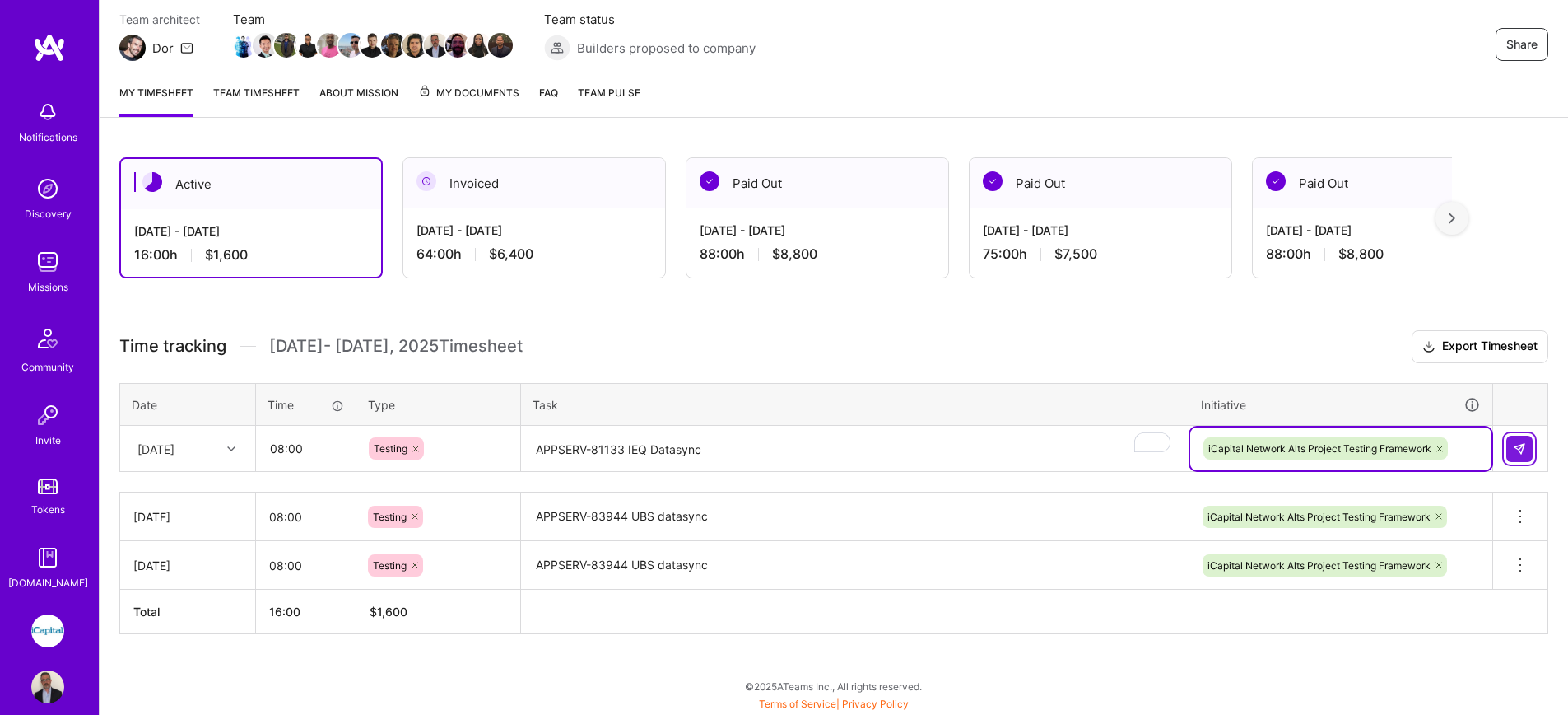
click at [1513, 449] on img at bounding box center [1519, 448] width 13 height 13
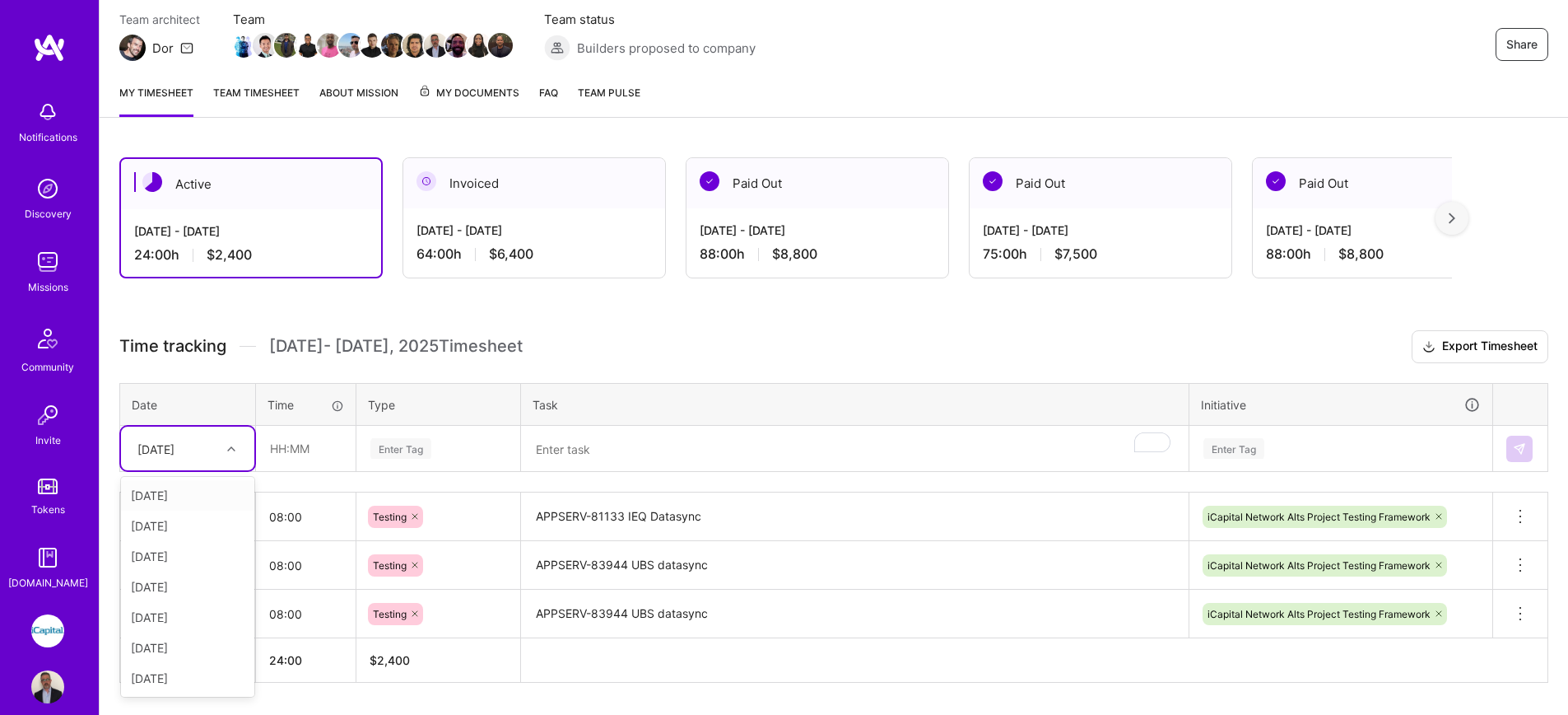
click at [222, 453] on div at bounding box center [233, 448] width 26 height 21
click at [173, 556] on div "[DATE]" at bounding box center [187, 556] width 133 height 31
click at [280, 451] on input "text" at bounding box center [305, 448] width 98 height 44
type input "08:00"
click at [399, 442] on div "Enter Tag" at bounding box center [401, 449] width 61 height 26
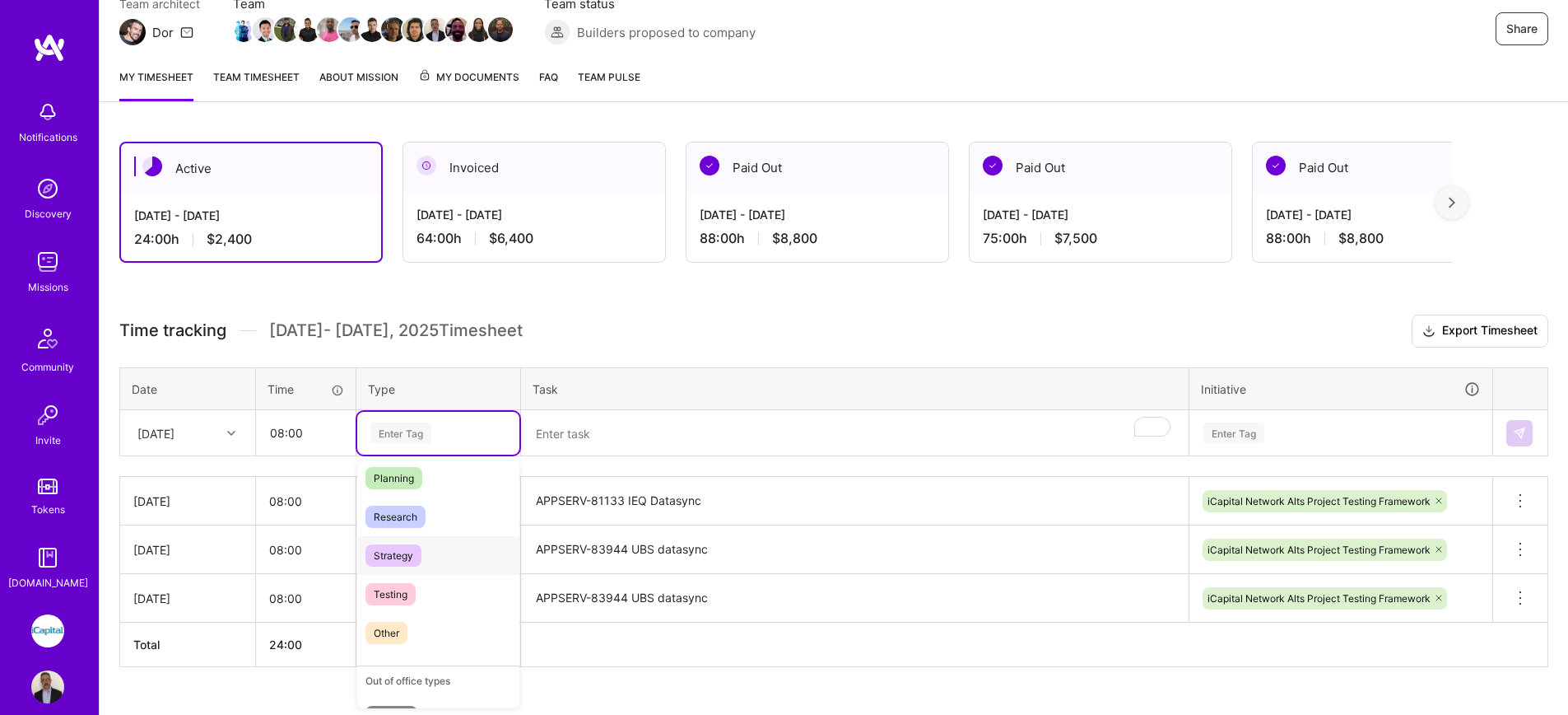
scroll to position [385, 0]
click at [401, 568] on span "Testing" at bounding box center [390, 567] width 51 height 22
click at [555, 426] on textarea "To enrich screen reader interactions, please activate Accessibility in Grammarl…" at bounding box center [854, 433] width 664 height 44
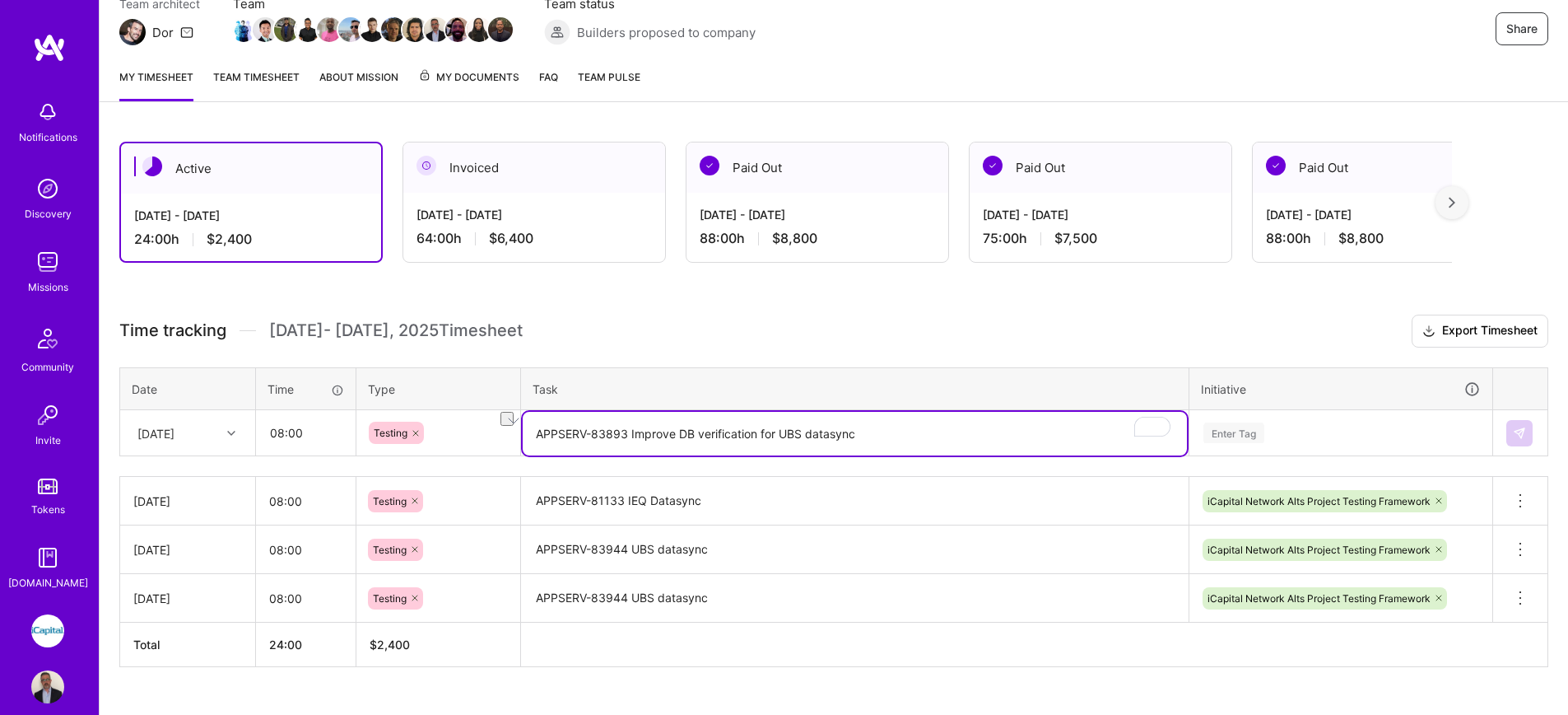
drag, startPoint x: 906, startPoint y: 424, endPoint x: 863, endPoint y: 438, distance: 45.2
click at [863, 438] on textarea "APPSERV-83893 Improve DB verification for UBS datasync" at bounding box center [854, 433] width 664 height 44
type textarea "APPSERV-83893 Improve DB verification for UBS datasync"
click at [1275, 435] on div "Enter Tag" at bounding box center [1340, 433] width 301 height 43
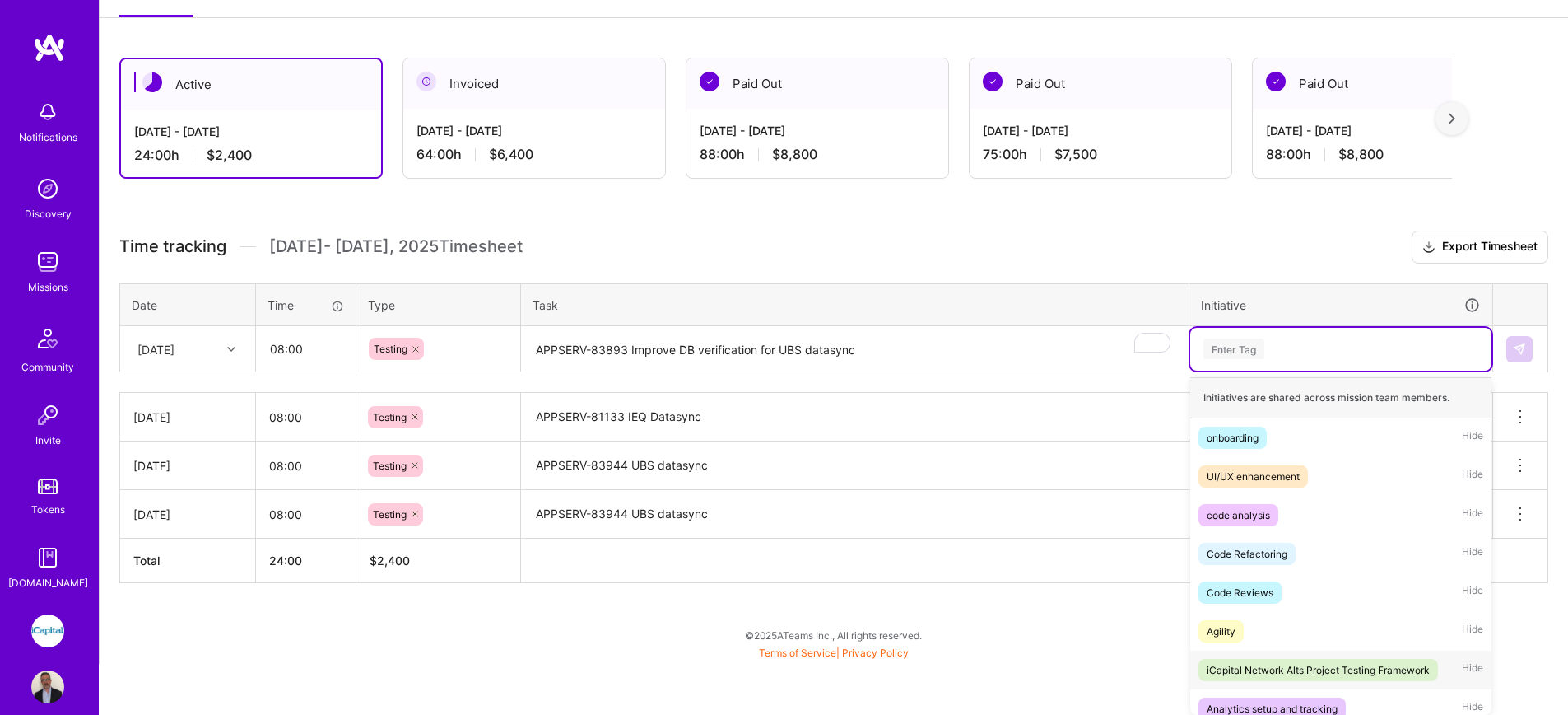
click at [1294, 665] on div "iCapital Network Alts Project Testing Framework" at bounding box center [1318, 670] width 223 height 17
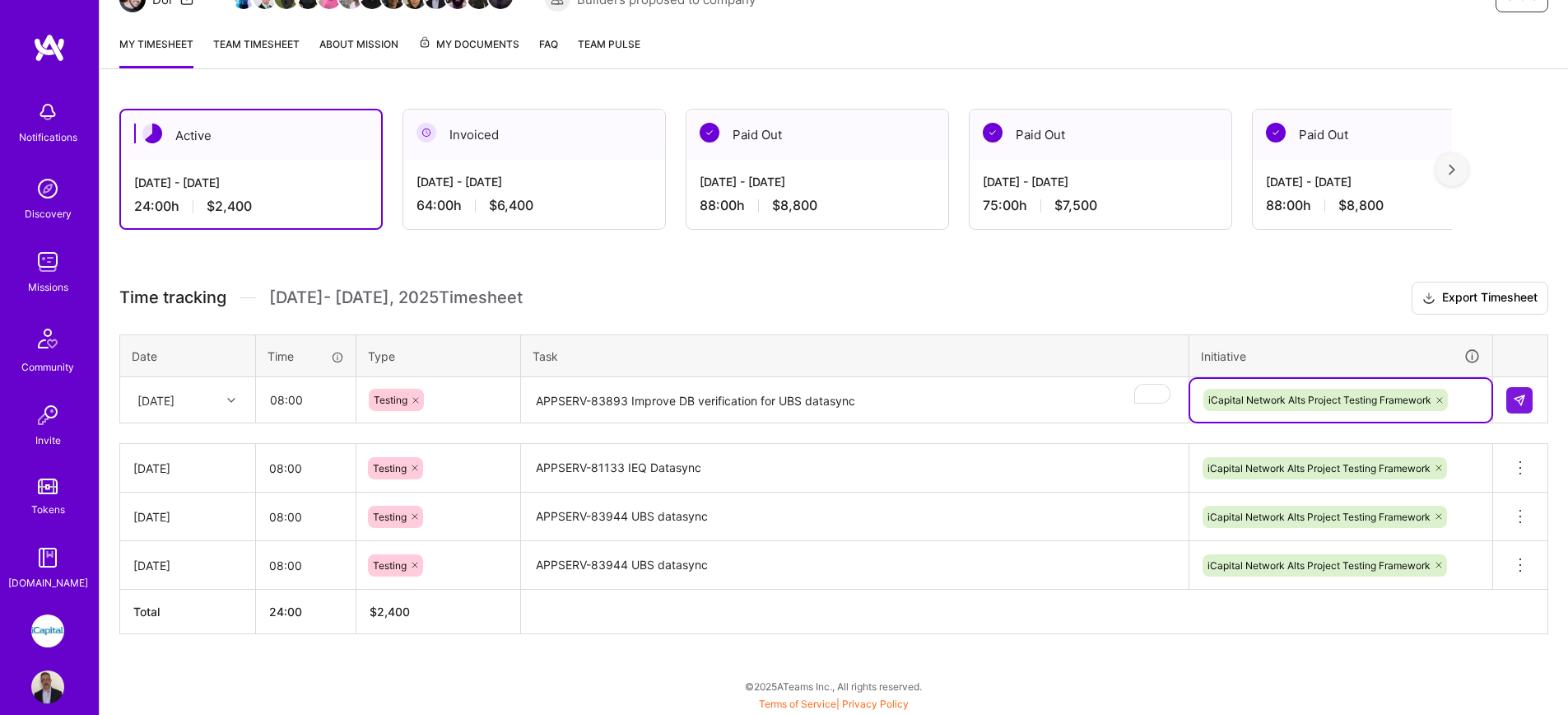
scroll to position [194, 0]
click at [1524, 399] on img at bounding box center [1519, 400] width 13 height 13
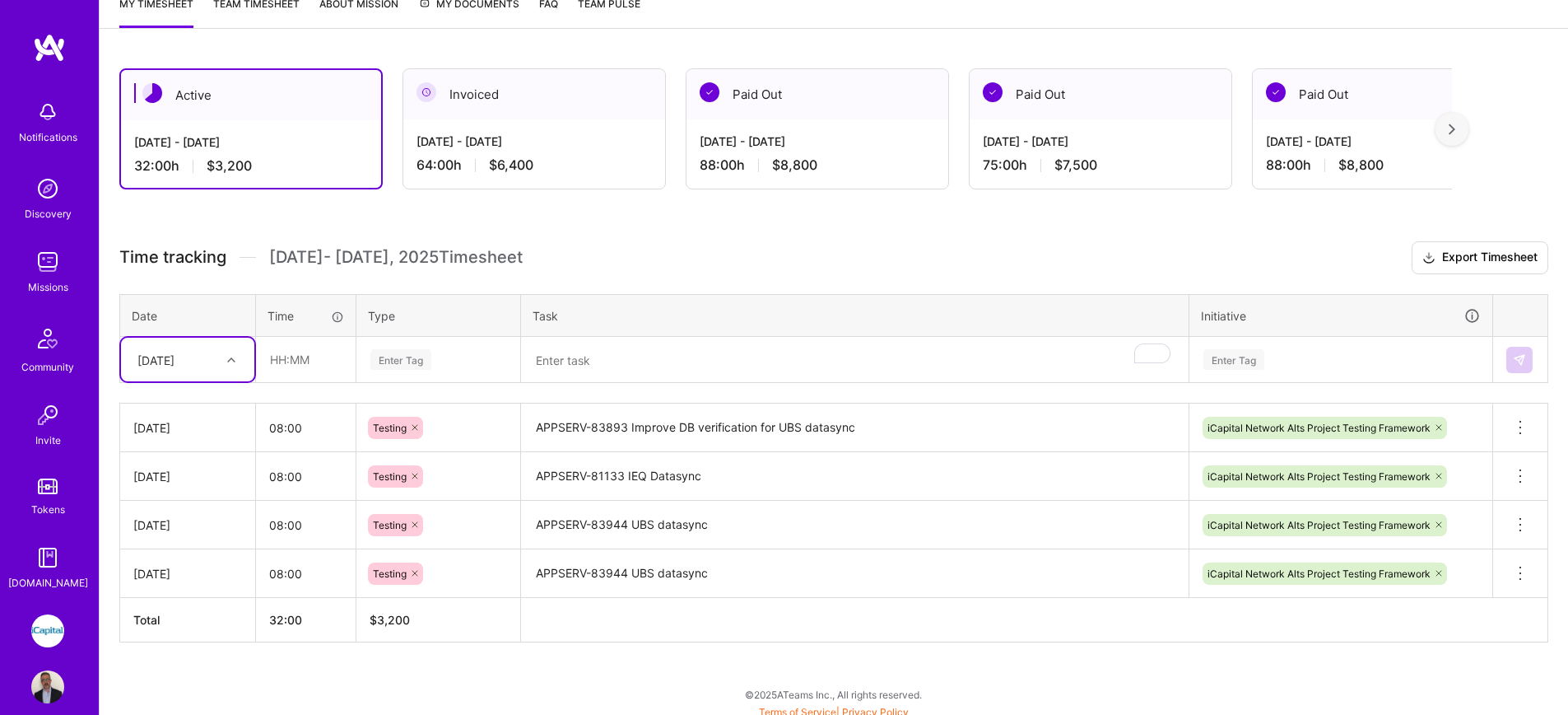
scroll to position [232, 0]
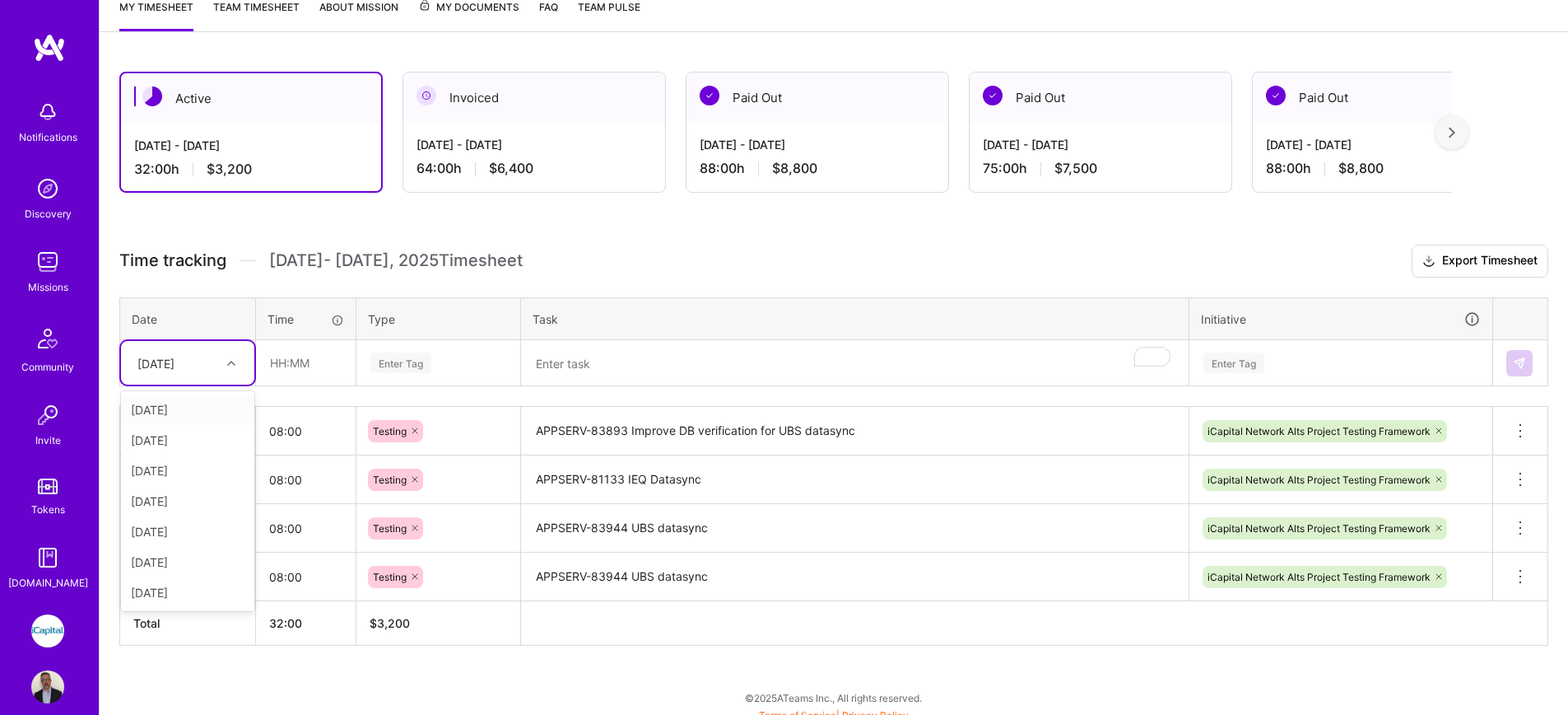
click at [174, 361] on div "[DATE]" at bounding box center [155, 363] width 37 height 17
click at [178, 499] on div "[DATE]" at bounding box center [187, 501] width 133 height 31
click at [323, 351] on input "text" at bounding box center [305, 362] width 98 height 44
type input "08:00"
click at [398, 366] on div "Enter Tag" at bounding box center [401, 363] width 61 height 26
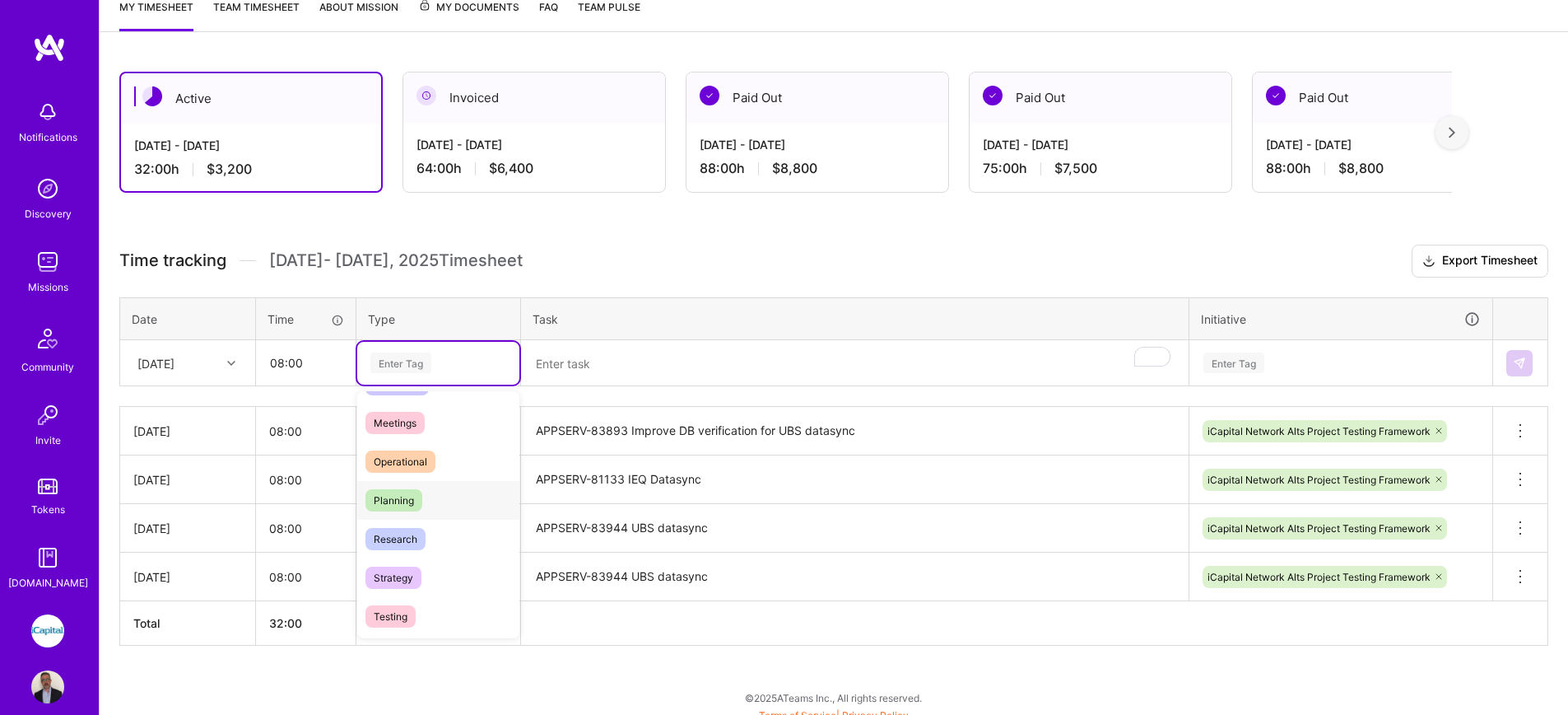
scroll to position [295, 0]
click at [417, 590] on div "Testing" at bounding box center [437, 585] width 162 height 39
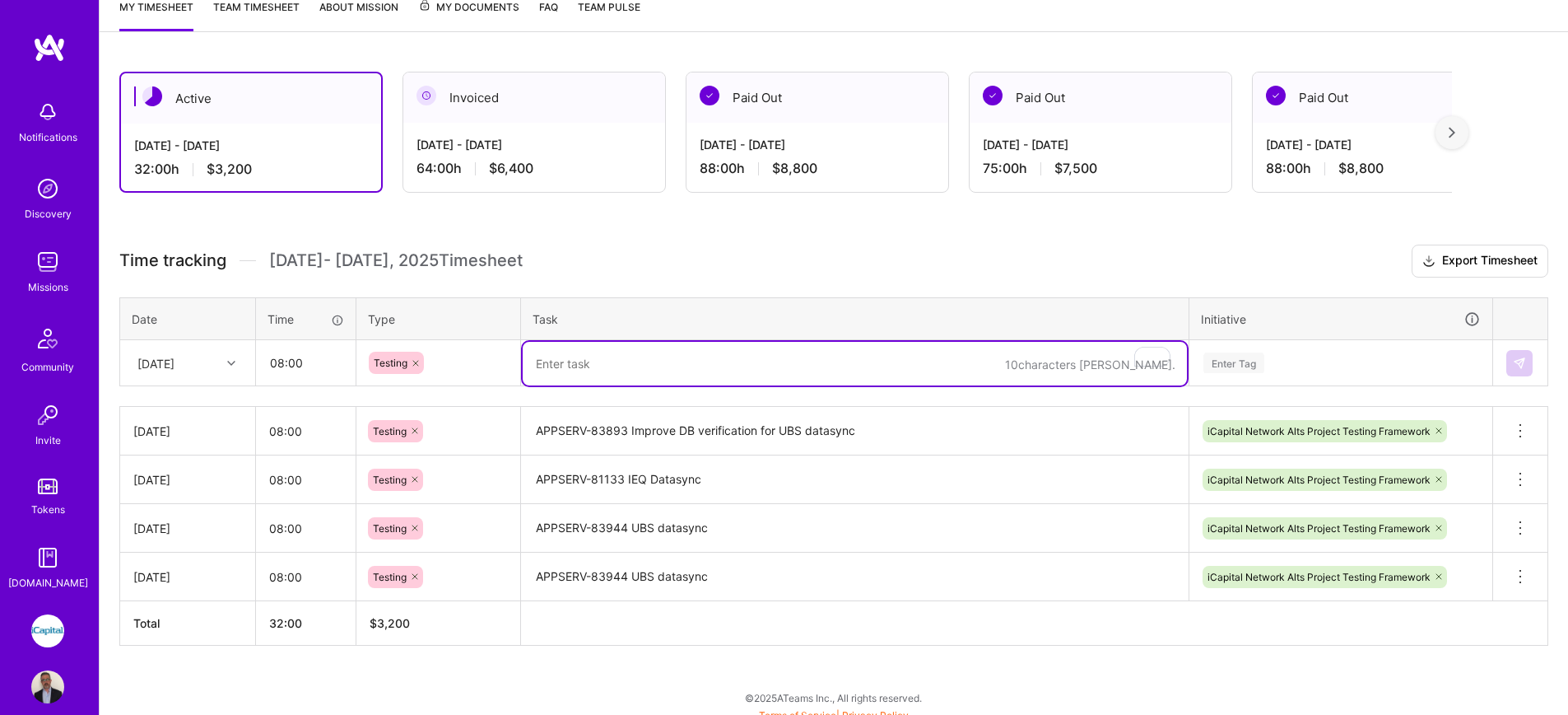
click at [550, 365] on textarea "To enrich screen reader interactions, please activate Accessibility in Grammarl…" at bounding box center [854, 363] width 664 height 44
paste textarea "APPSERV-83893 Improve DB verification for UBS datasync"
type textarea "APPSERV-83893 Improve DB verification for UBS datasync"
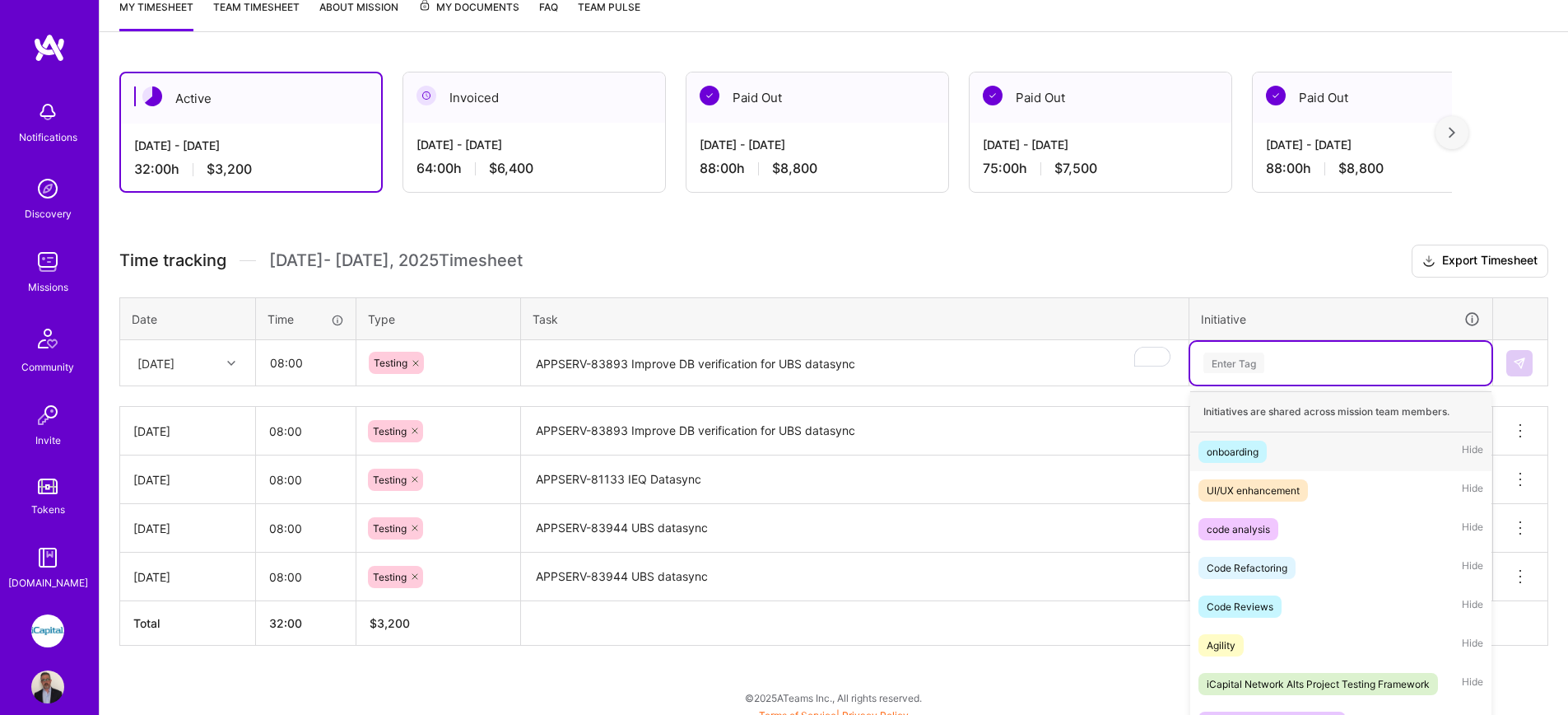
scroll to position [245, 0]
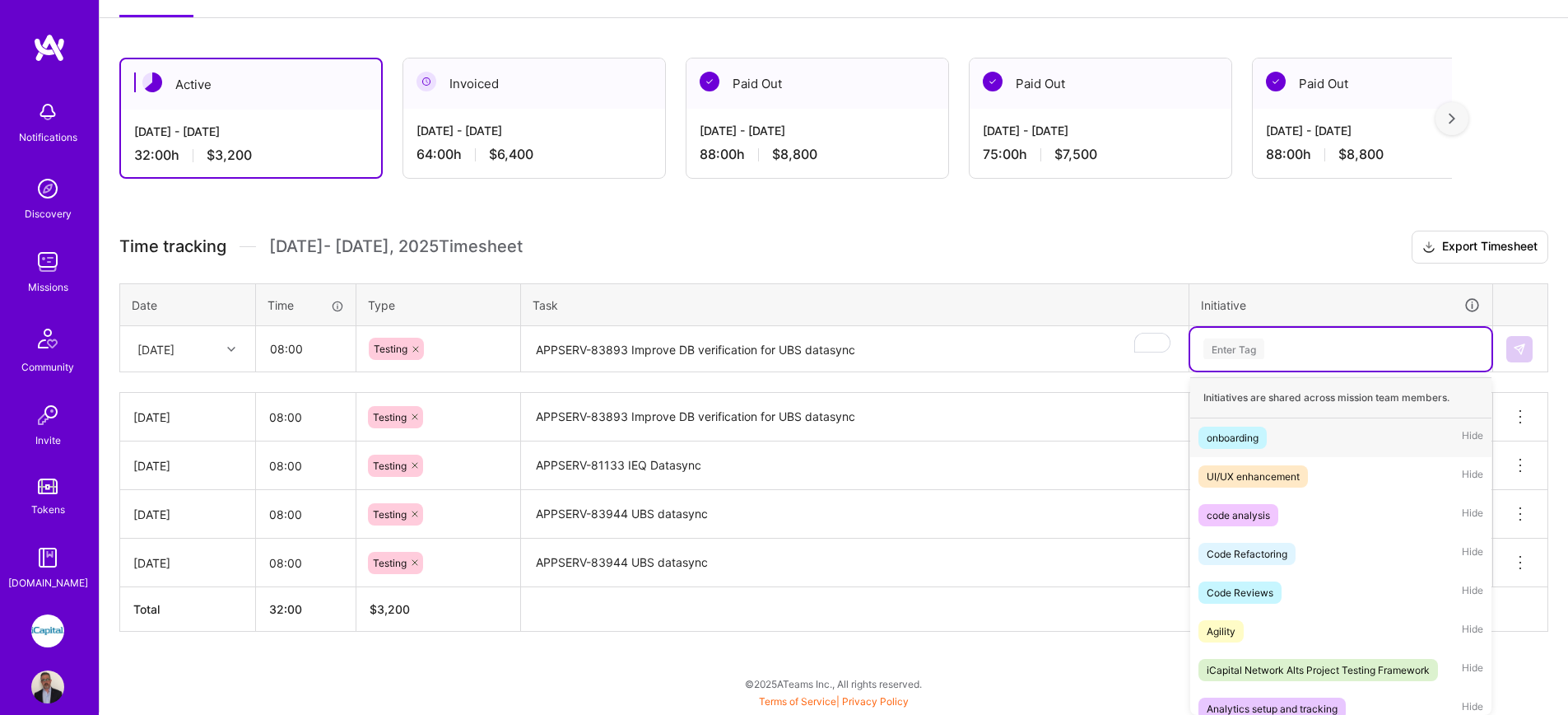
click at [1276, 368] on div "Enter Tag" at bounding box center [1340, 349] width 301 height 43
click at [1328, 674] on div "iCapital Network Alts Project Testing Framework" at bounding box center [1318, 670] width 223 height 17
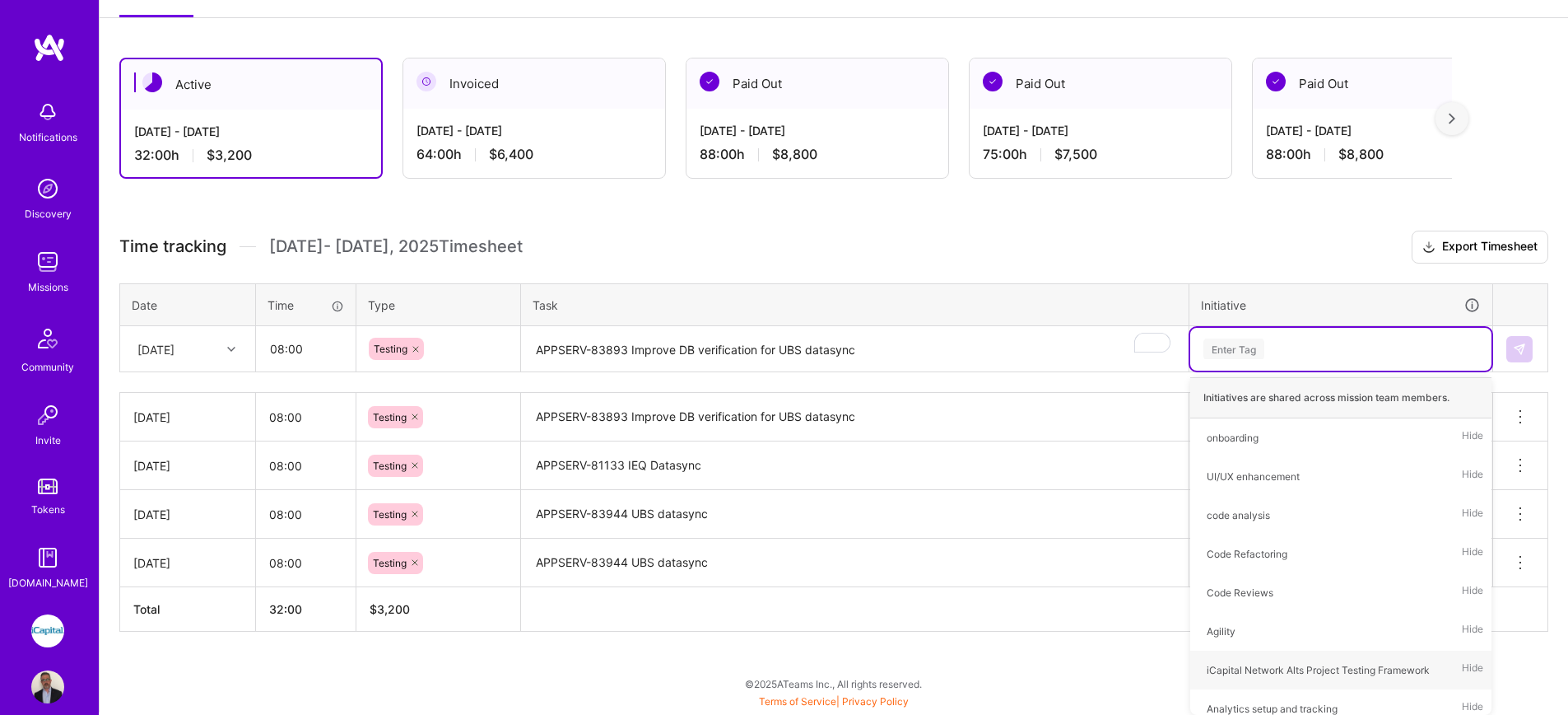
scroll to position [243, 0]
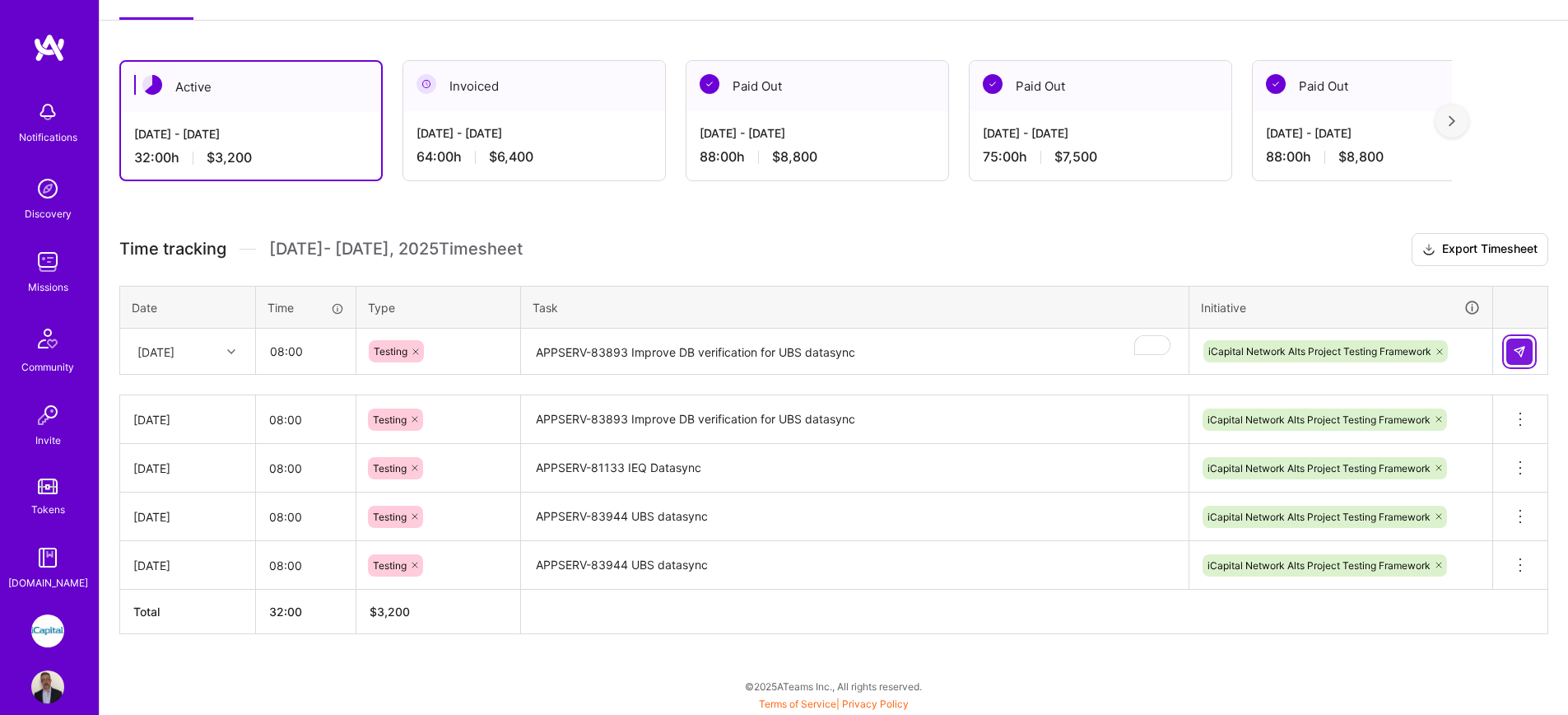
click at [1524, 342] on button at bounding box center [1519, 351] width 27 height 27
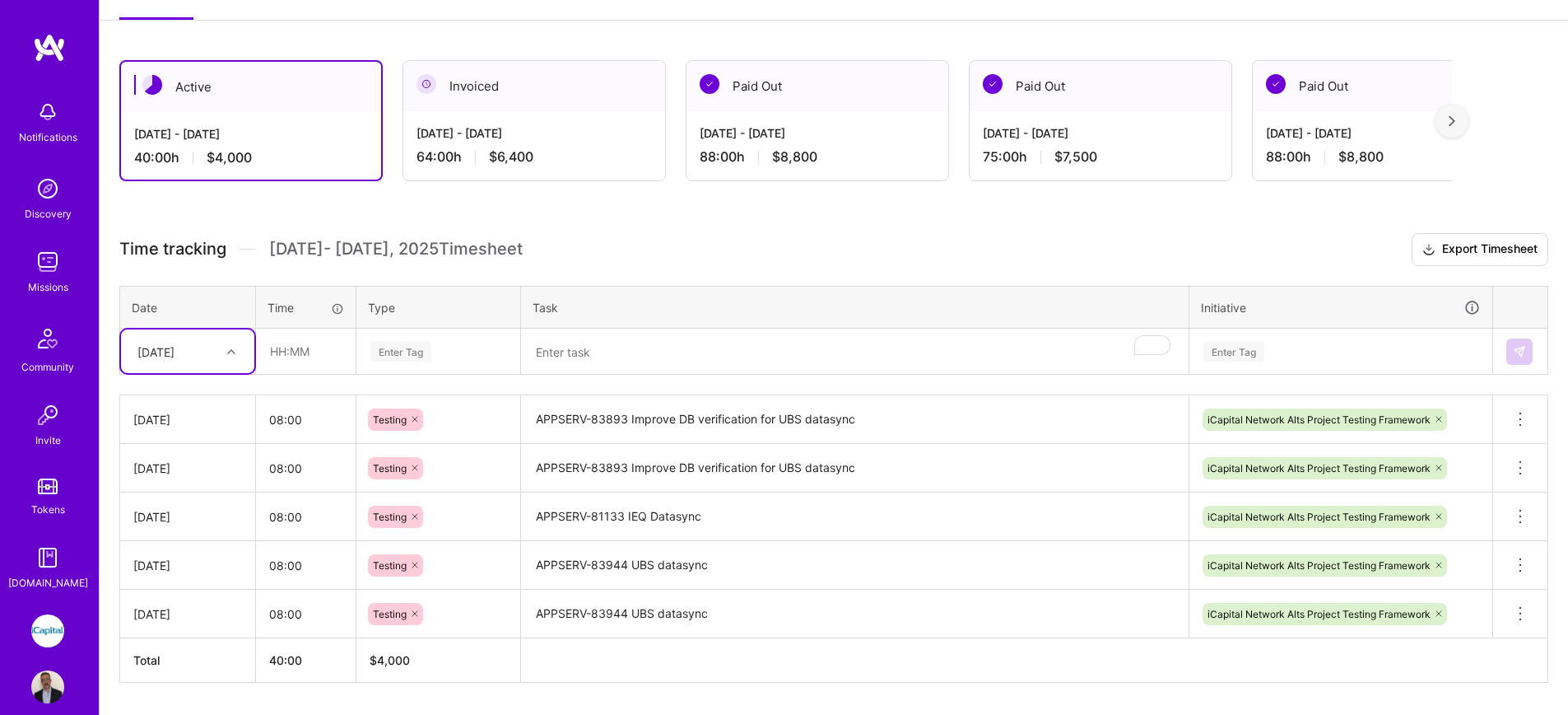
click at [196, 360] on div "[DATE]" at bounding box center [175, 351] width 92 height 27
click at [190, 585] on div "[DATE]" at bounding box center [187, 581] width 133 height 31
click at [300, 350] on input "text" at bounding box center [305, 351] width 98 height 44
type input "08:00"
click at [418, 343] on div "Enter Tag" at bounding box center [401, 351] width 61 height 26
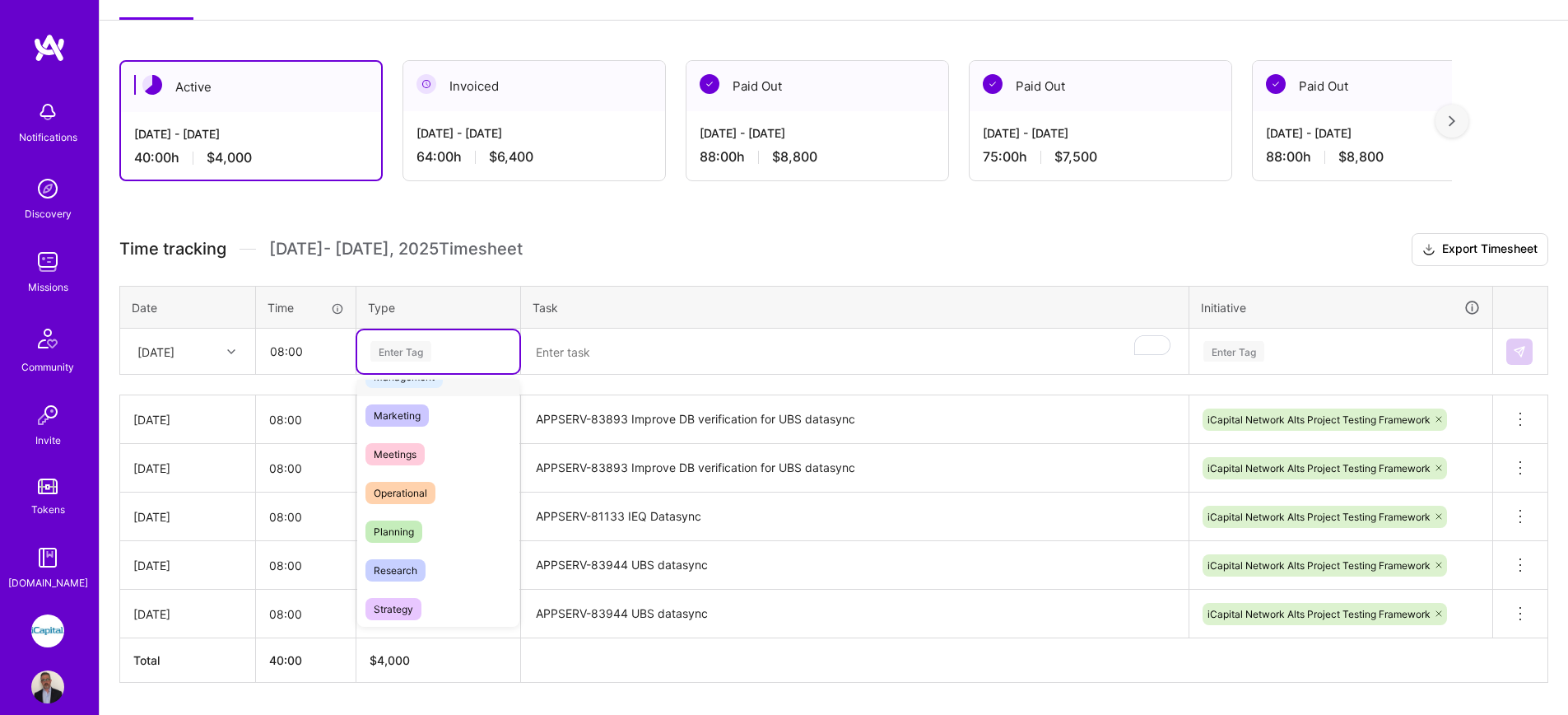
scroll to position [299, 0]
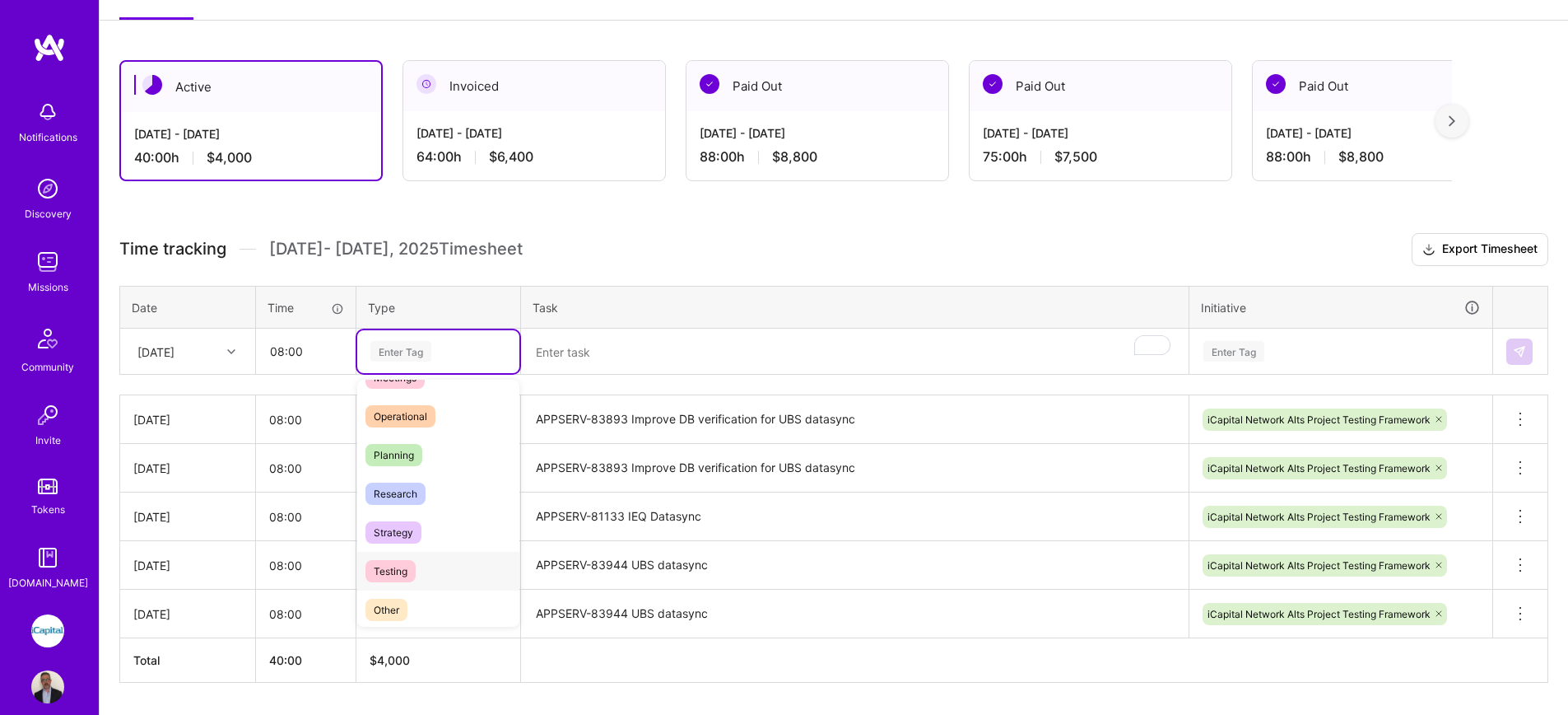
click at [431, 573] on div "Testing" at bounding box center [437, 571] width 162 height 39
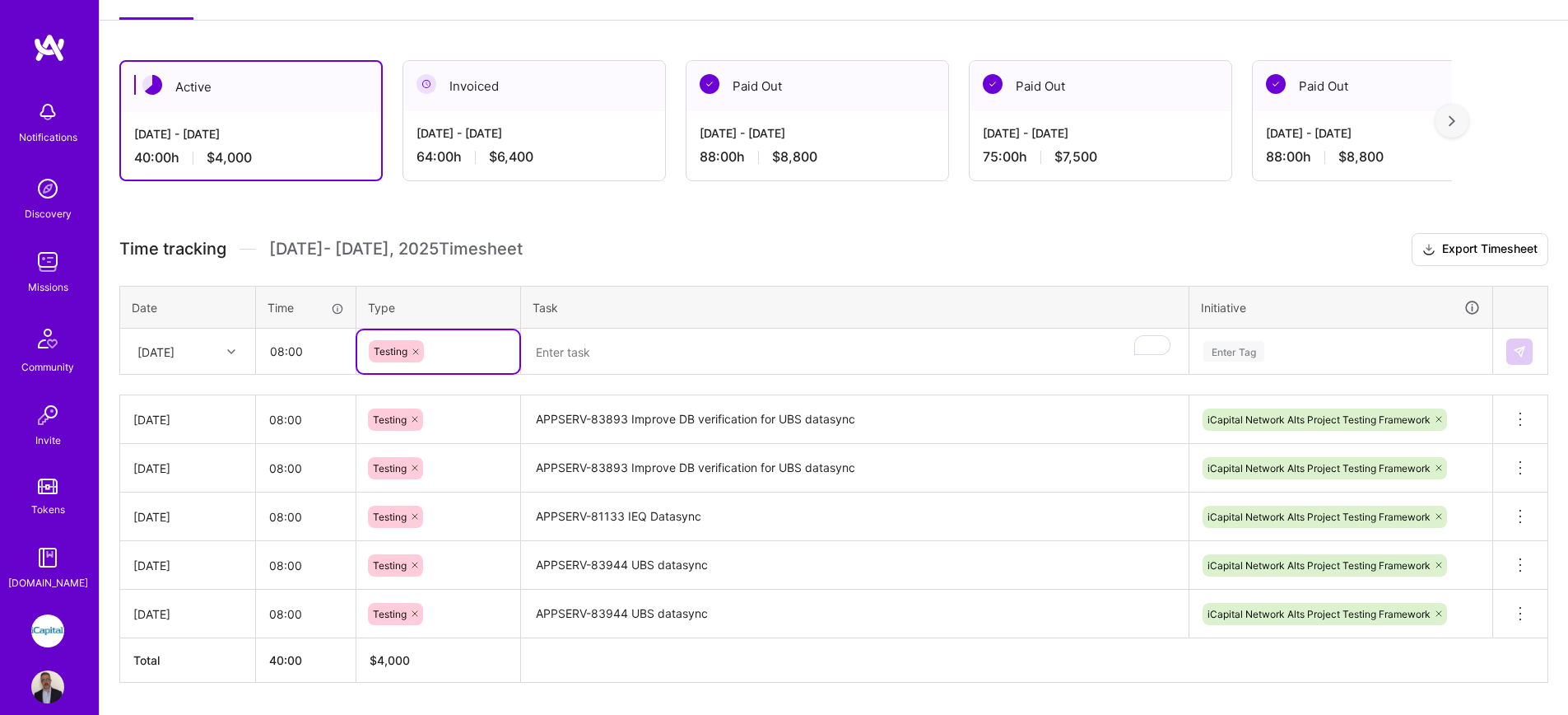
click at [587, 348] on textarea "To enrich screen reader interactions, please activate Accessibility in Grammarl…" at bounding box center [854, 352] width 664 height 44
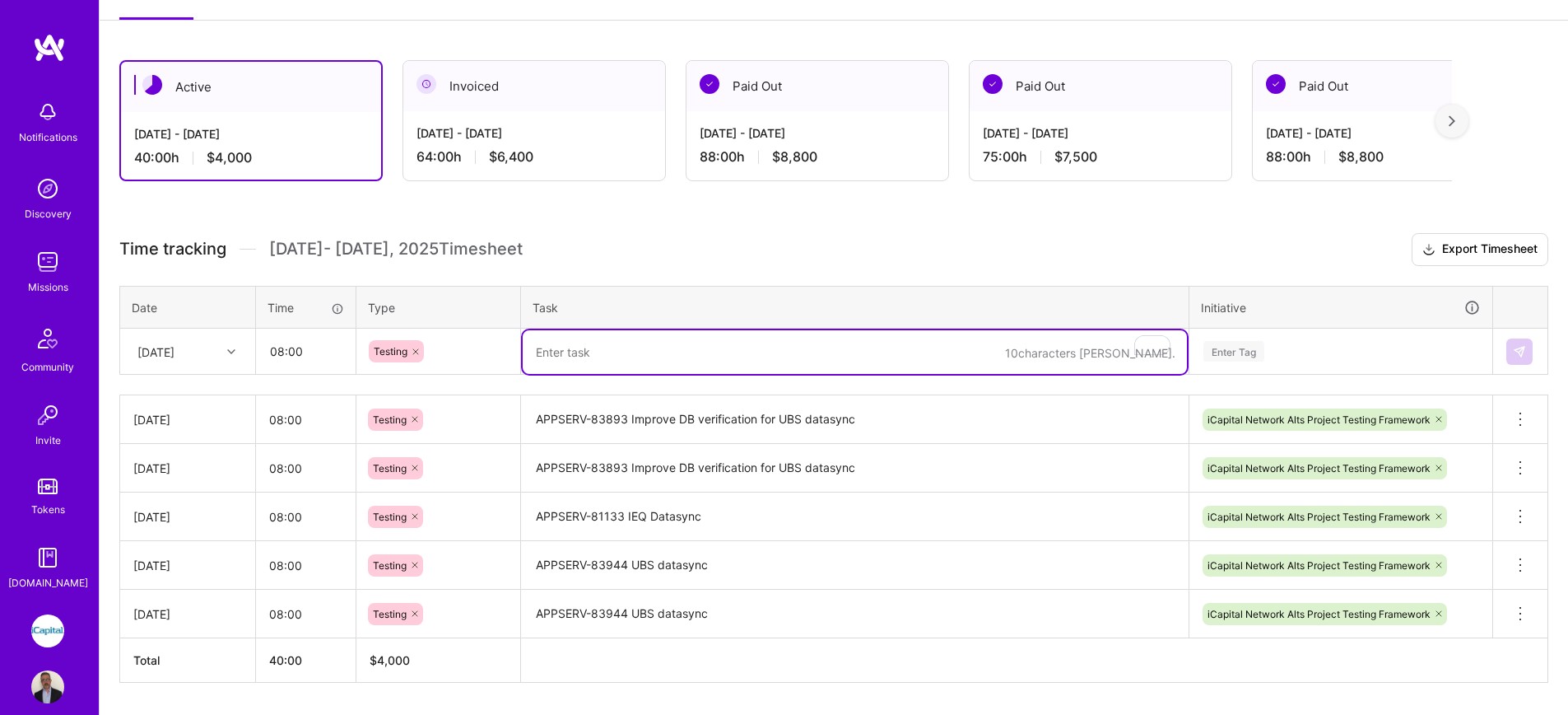
paste textarea "APPSERV-83893 Improve DB verification for UBS datasync"
type textarea "APPSERV-83893 Improve DB verification for UBS datasync"
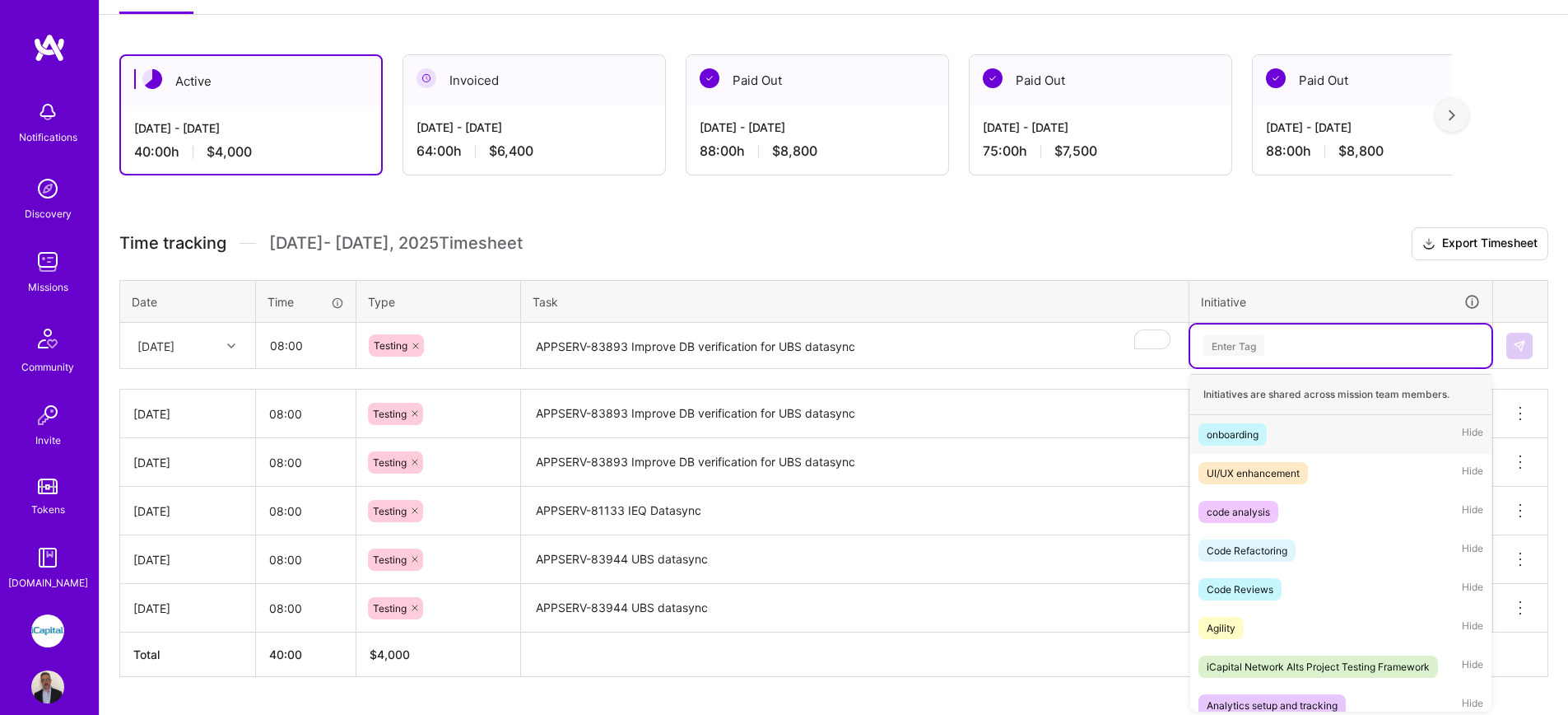
scroll to position [252, 0]
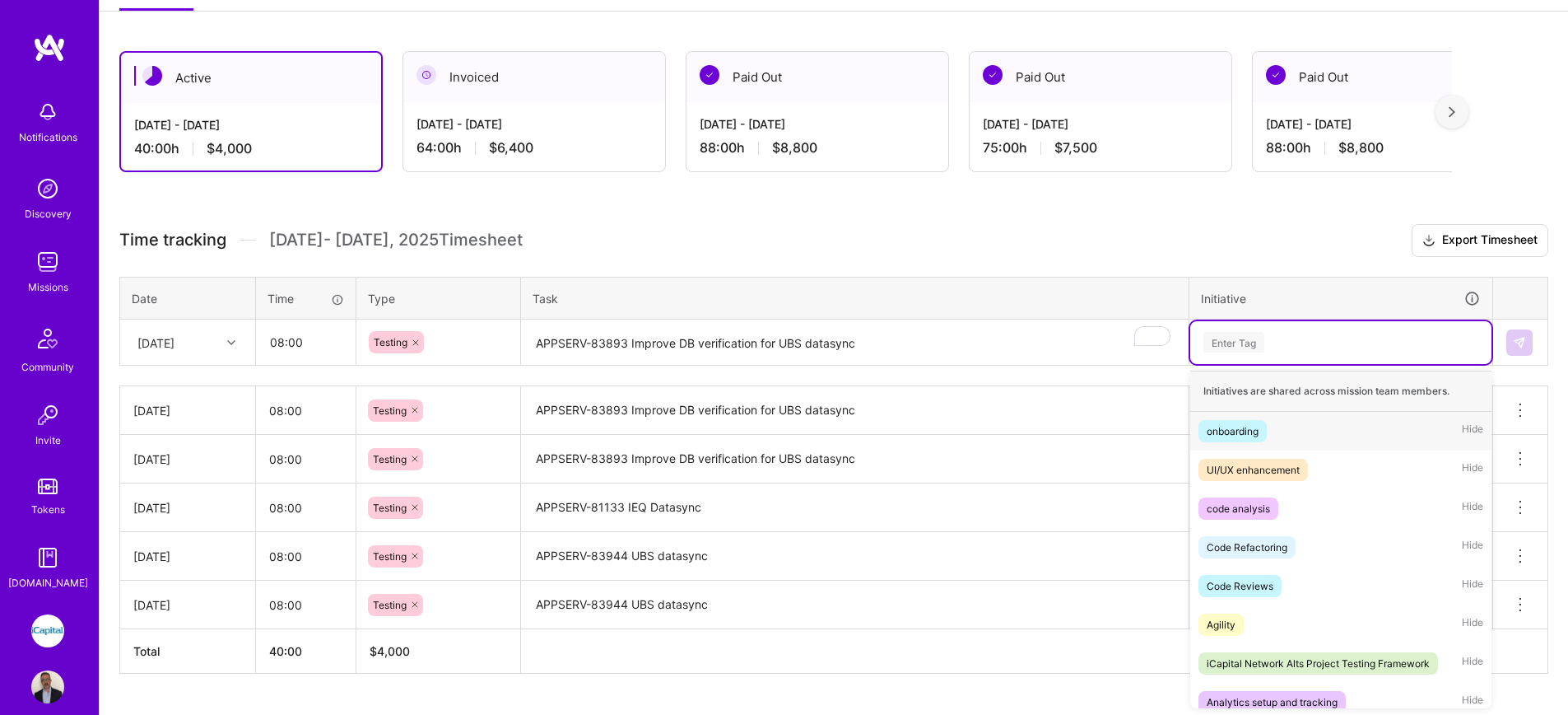
click at [1381, 349] on div "Enter Tag" at bounding box center [1341, 342] width 278 height 21
click at [1294, 667] on div "iCapital Network Alts Project Testing Framework" at bounding box center [1318, 663] width 223 height 17
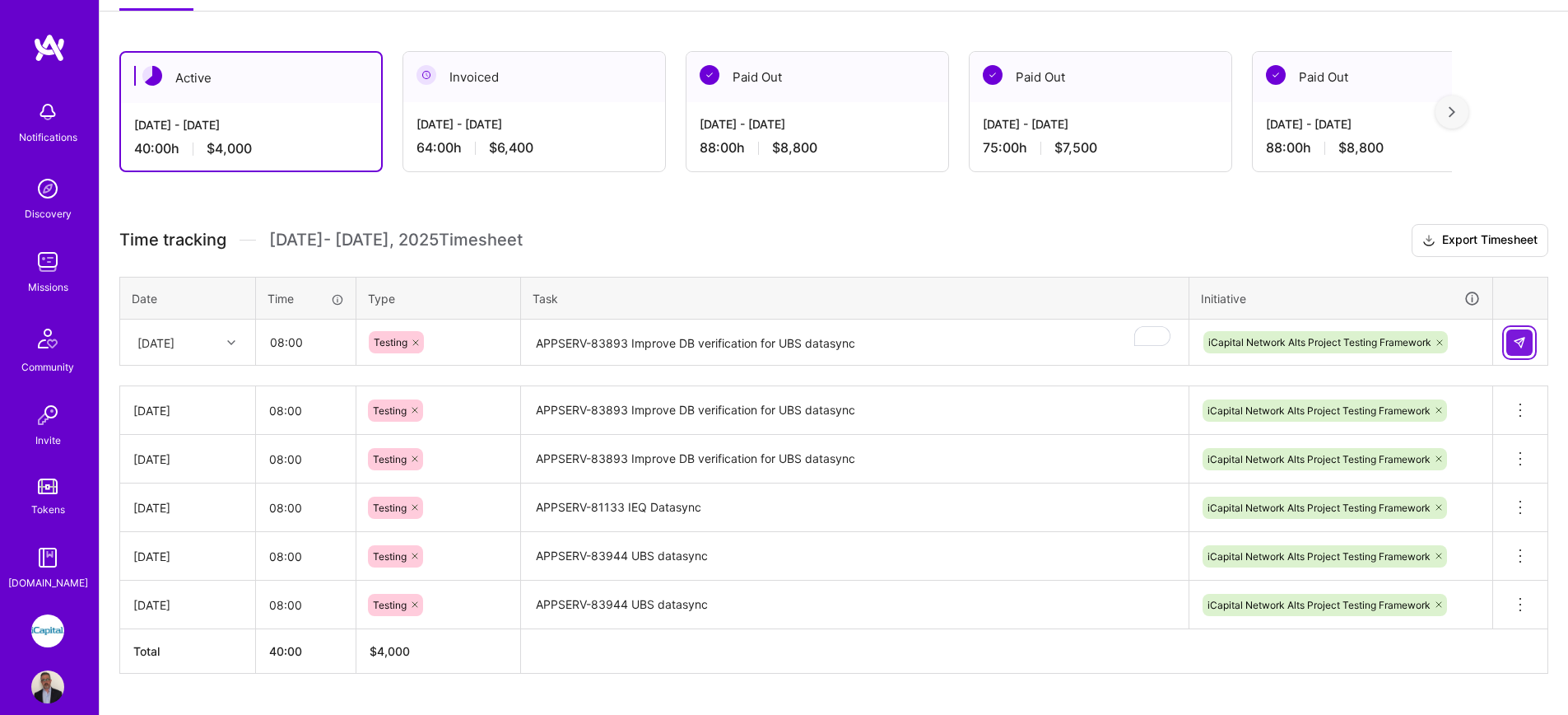
click at [1523, 348] on img at bounding box center [1519, 342] width 13 height 13
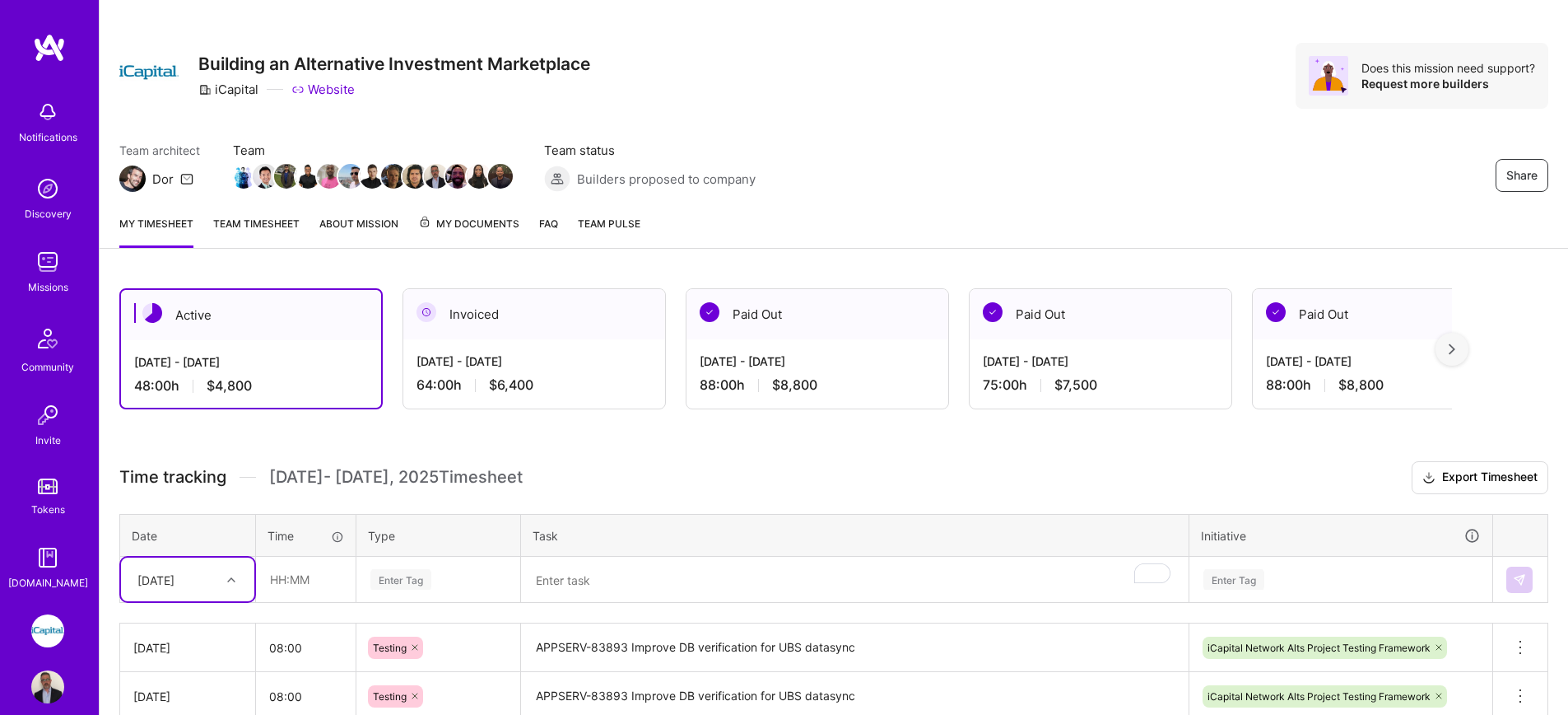
scroll to position [0, 0]
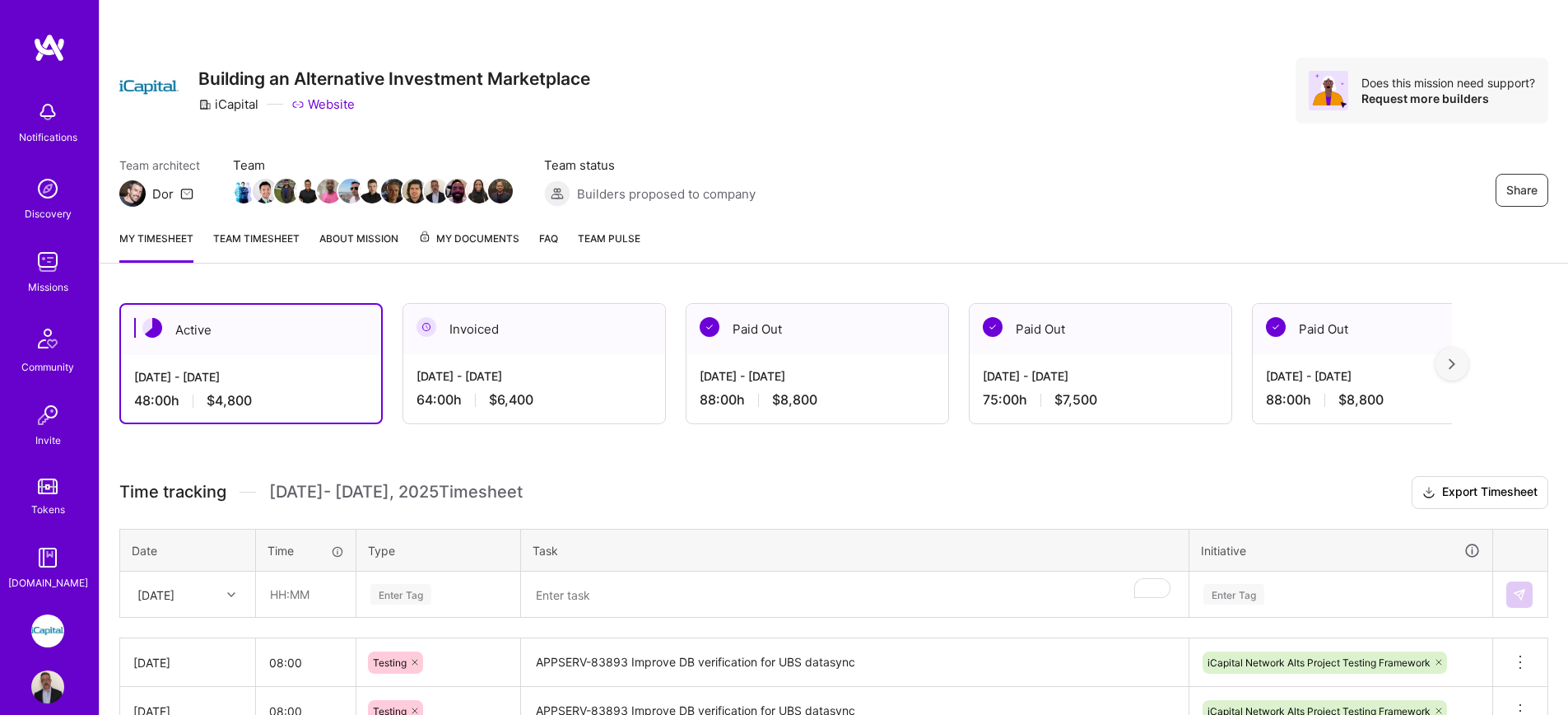
click at [34, 257] on img at bounding box center [47, 262] width 33 height 33
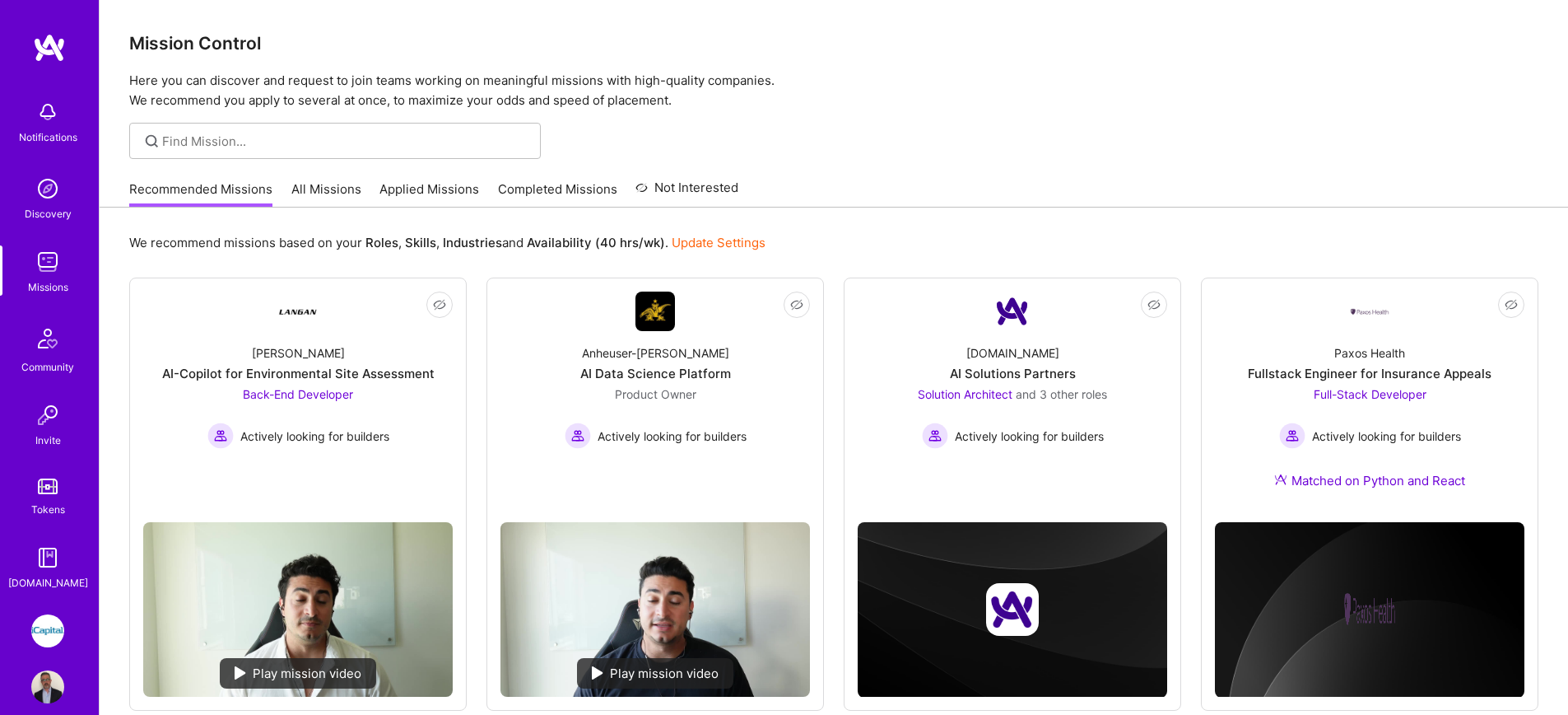
click at [327, 192] on link "All Missions" at bounding box center [327, 194] width 70 height 27
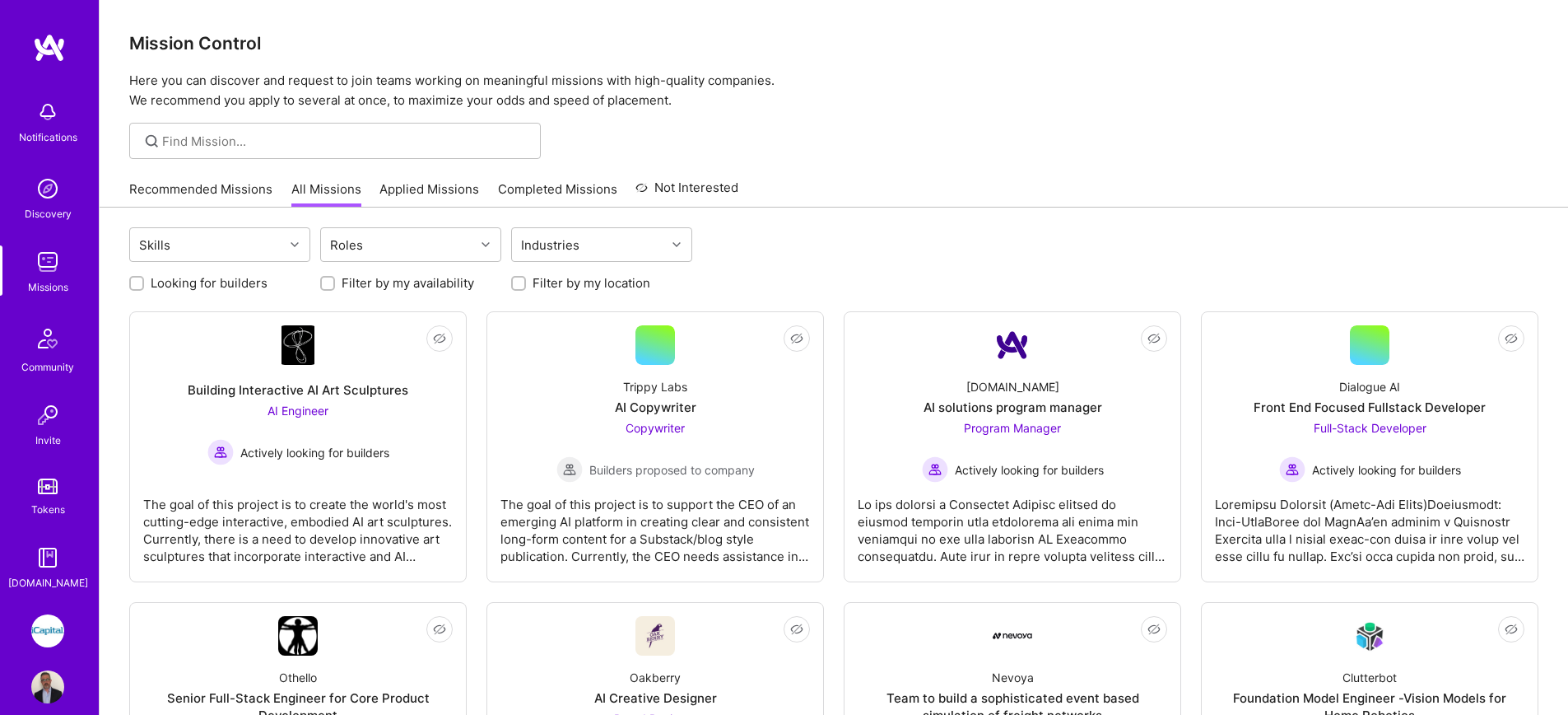
click at [47, 266] on img at bounding box center [47, 262] width 33 height 33
